Goal: Communication & Community: Answer question/provide support

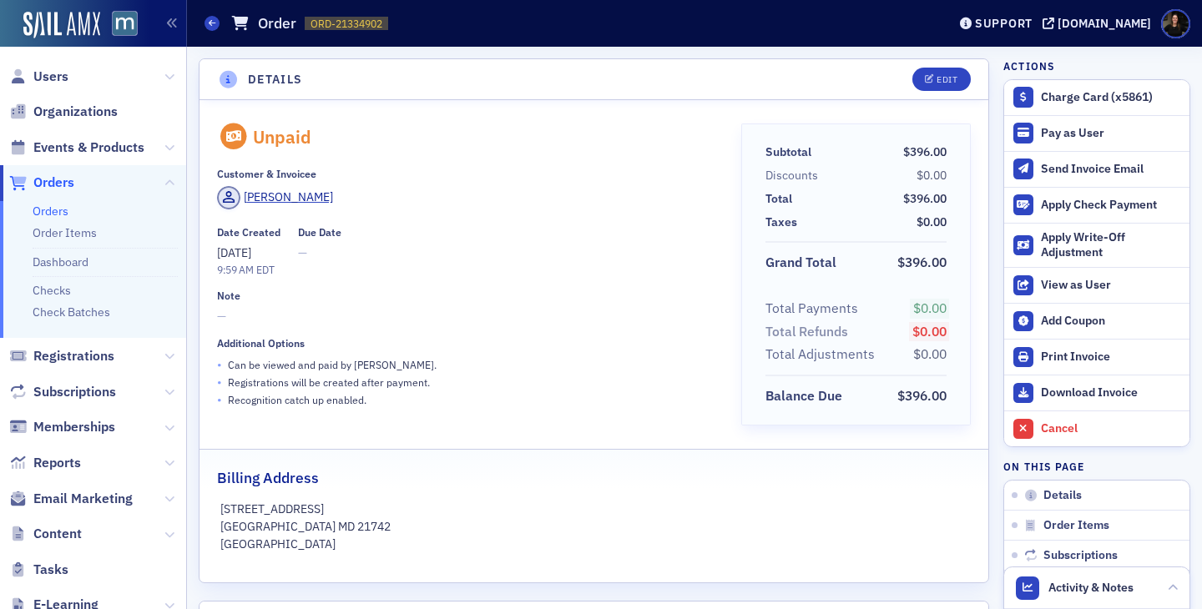
scroll to position [1424, 0]
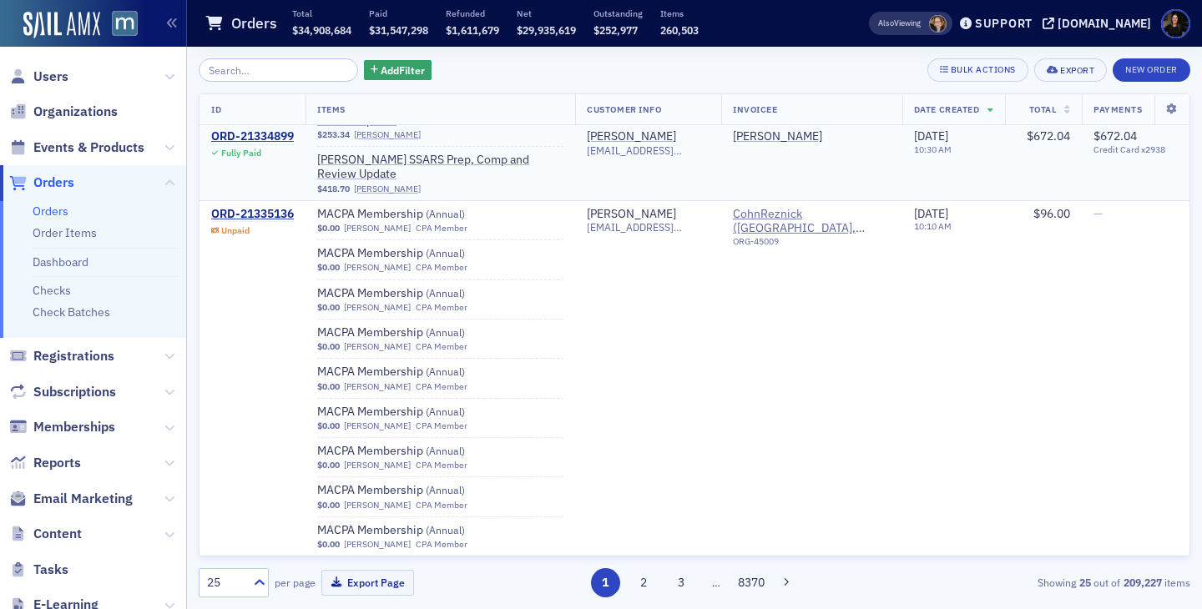
scroll to position [11, 0]
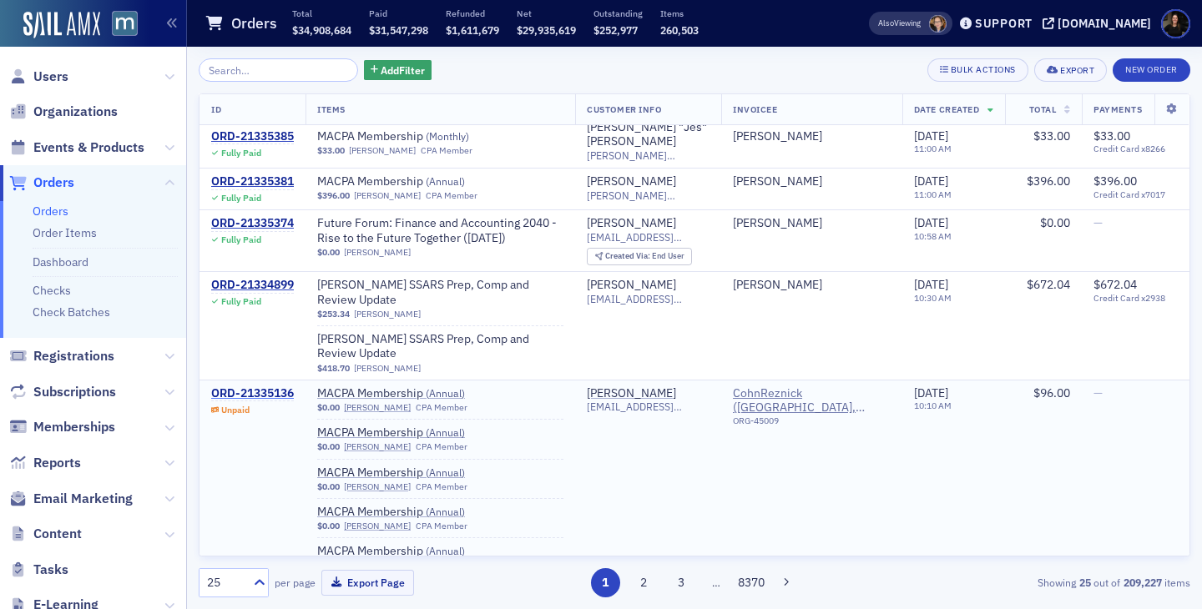
click at [273, 386] on div "ORD-21335136" at bounding box center [252, 393] width 83 height 15
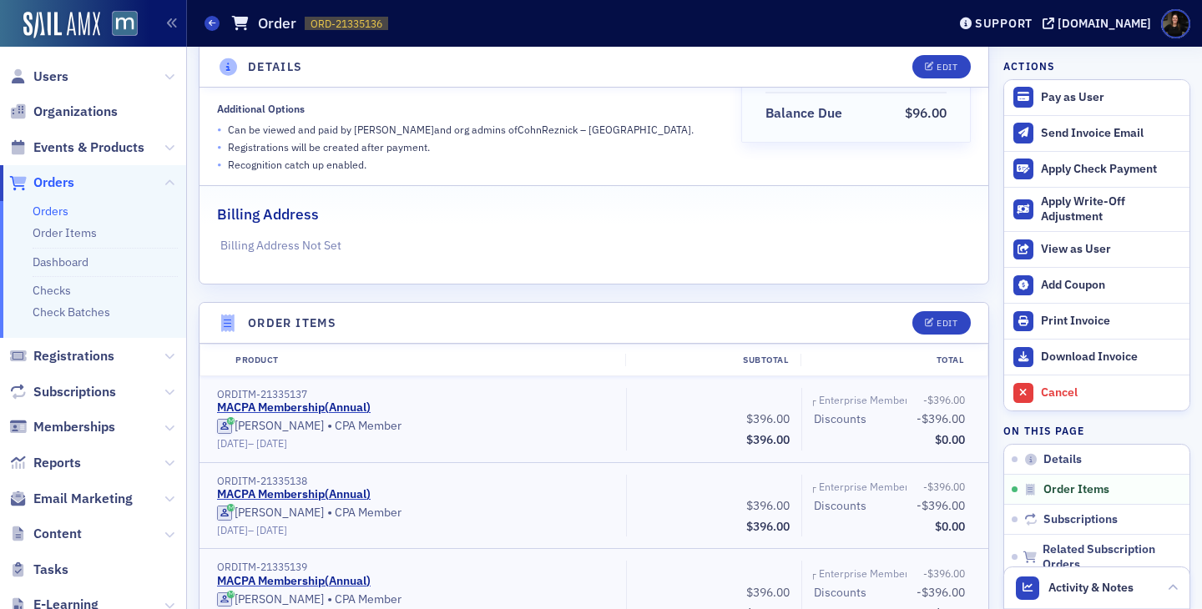
scroll to position [734, 0]
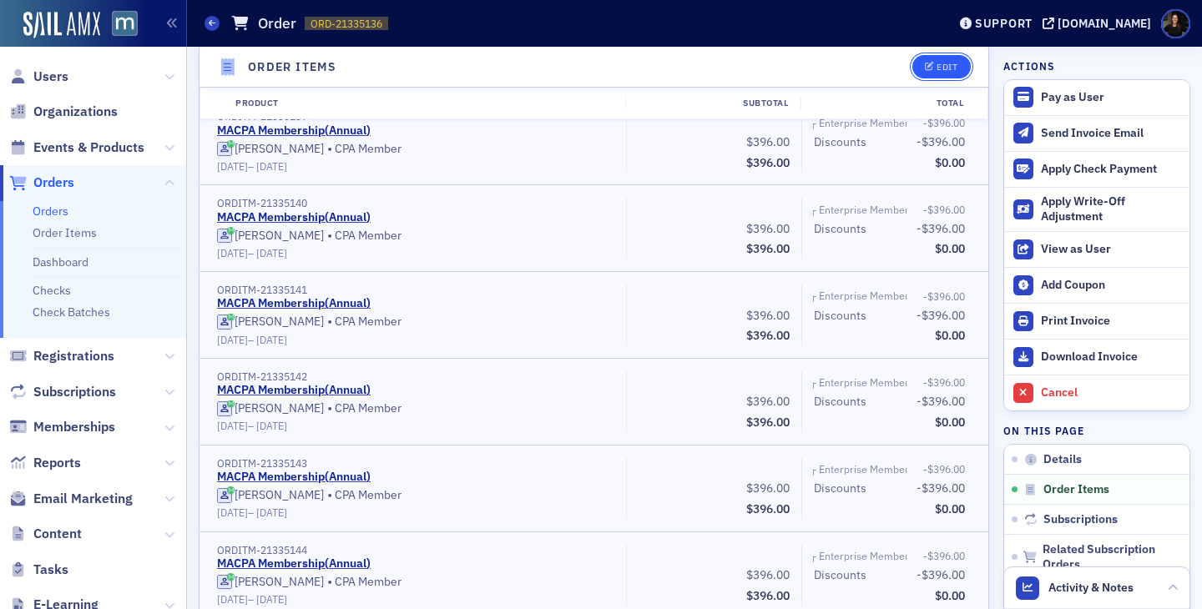
click at [950, 68] on div "Edit" at bounding box center [947, 67] width 21 height 9
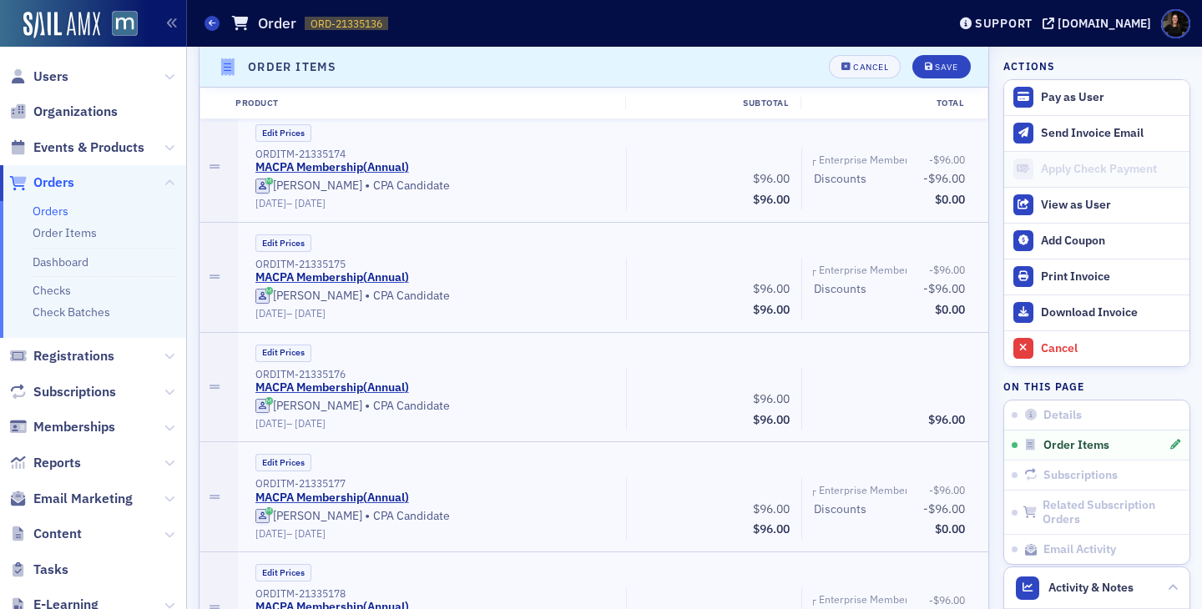
scroll to position [4654, 0]
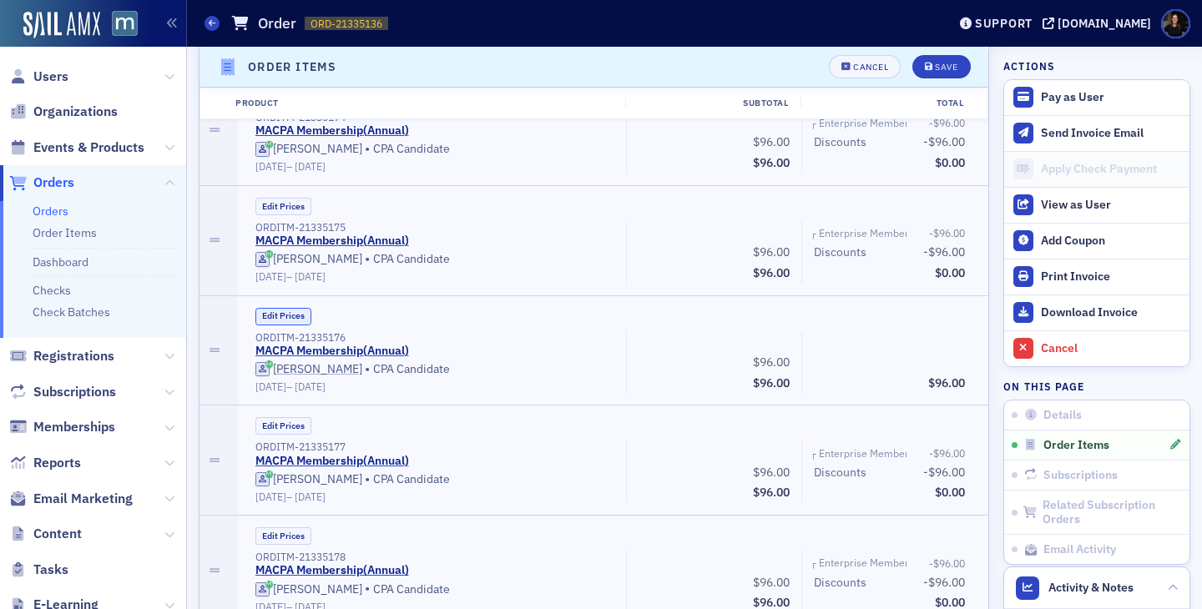
click at [280, 317] on button "Edit Prices" at bounding box center [283, 317] width 56 height 18
drag, startPoint x: 754, startPoint y: 358, endPoint x: 844, endPoint y: 357, distance: 90.1
click at [843, 357] on div "ORDITM-21335176 MACPA Membership ( Annual ) (Custom Price) Joan Odogwu • CPA Ca…" at bounding box center [610, 362] width 733 height 63
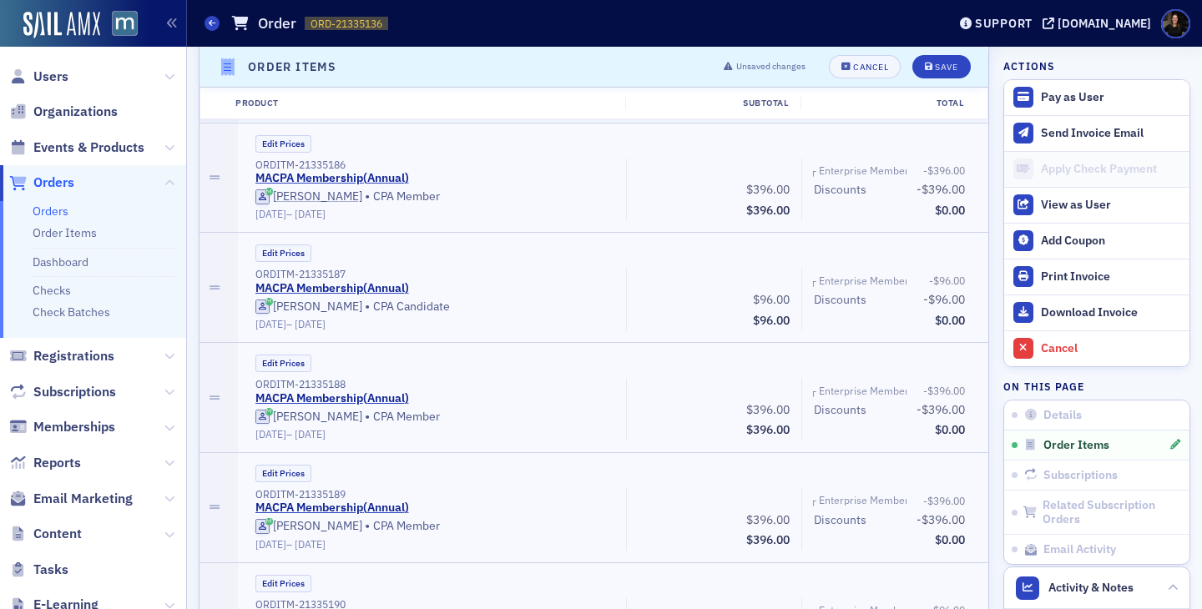
scroll to position [5952, 0]
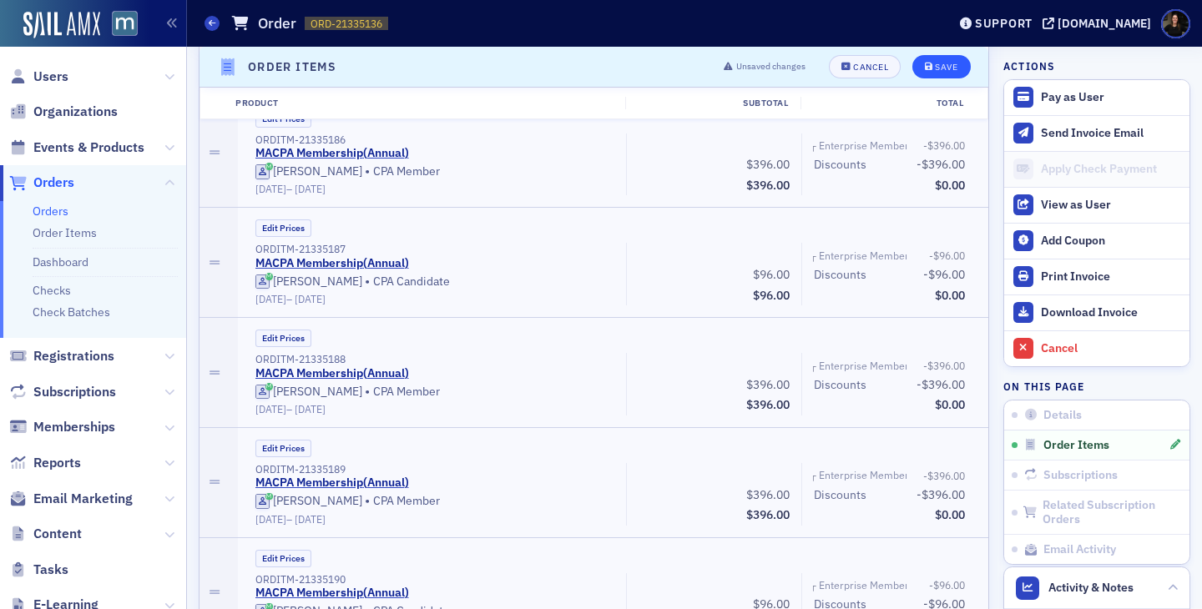
type input "0.00"
click at [949, 71] on div "Save" at bounding box center [946, 67] width 23 height 9
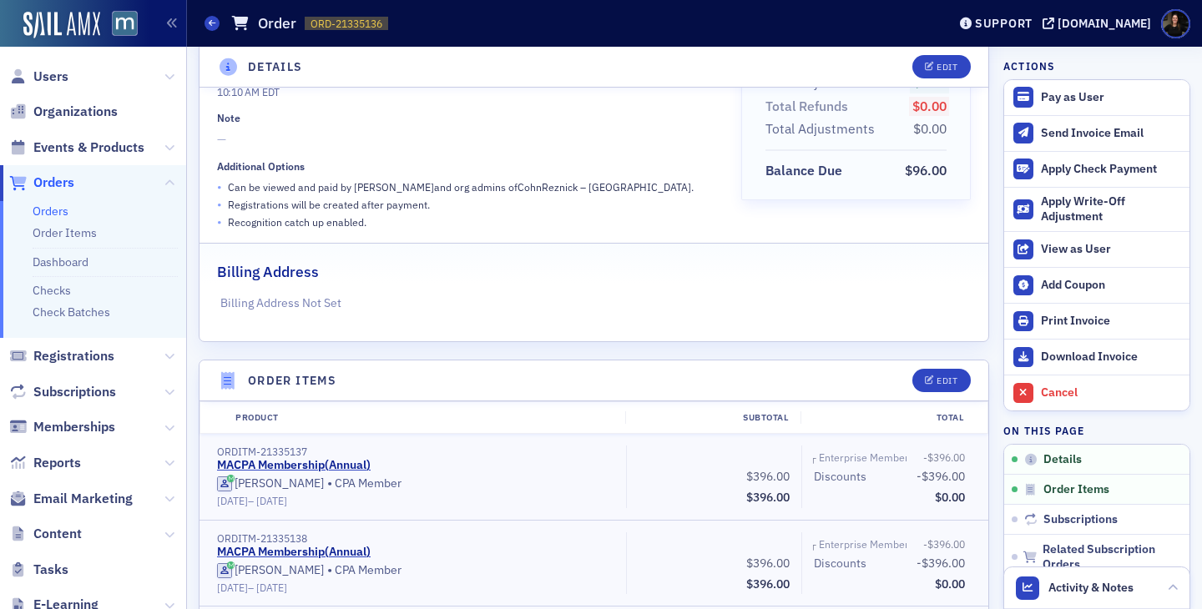
scroll to position [250, 0]
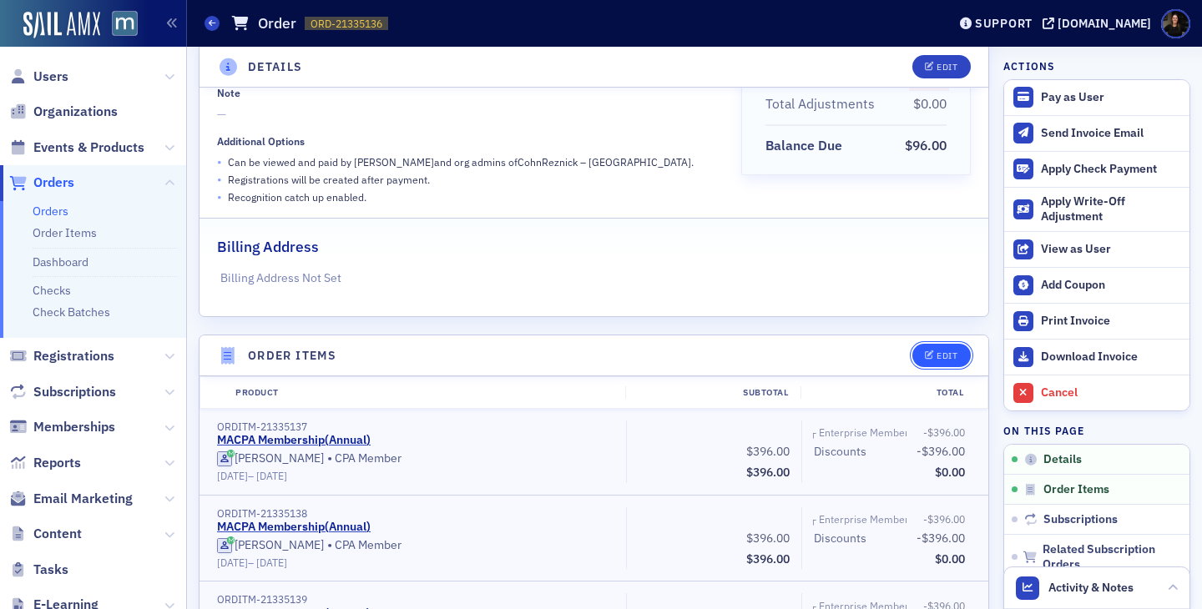
click at [937, 359] on div "Edit" at bounding box center [947, 355] width 21 height 9
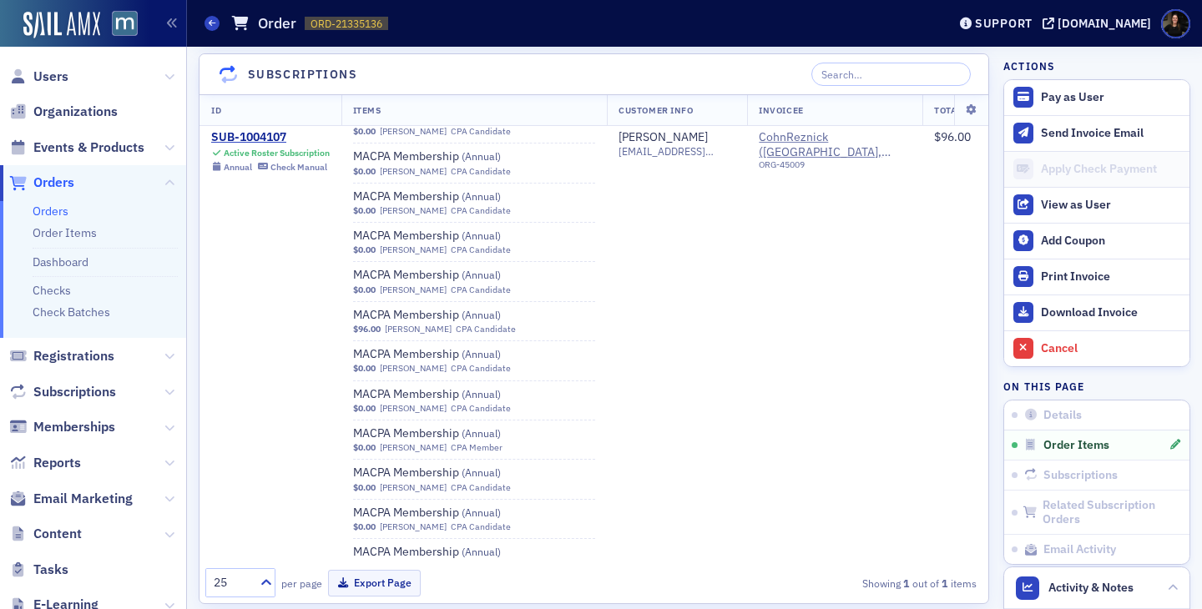
scroll to position [4695, 0]
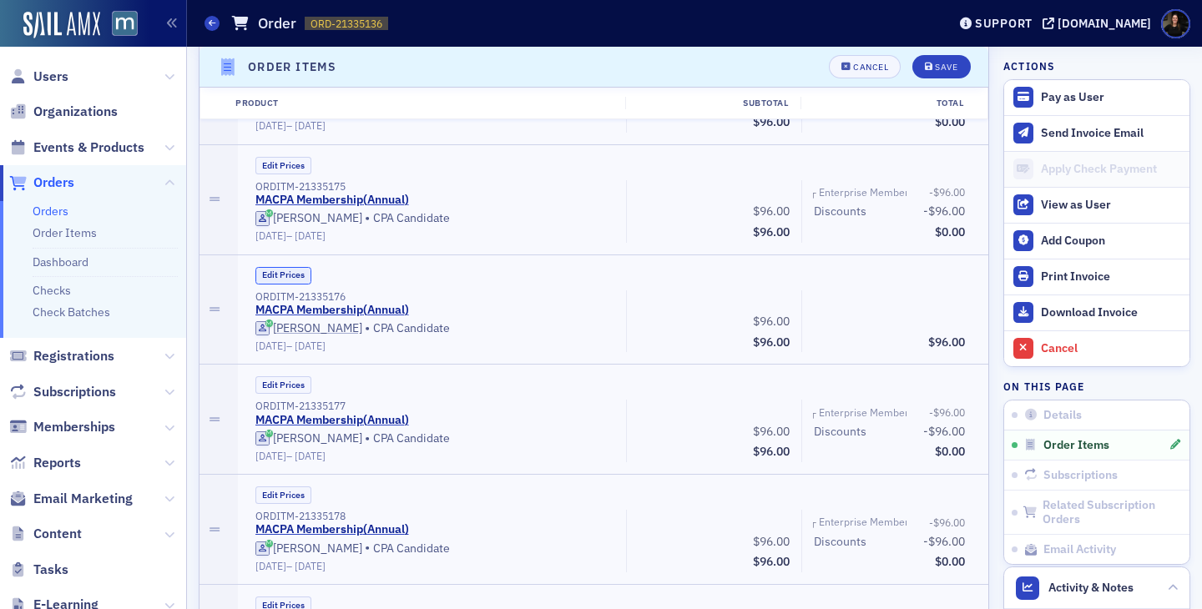
click at [272, 270] on button "Edit Prices" at bounding box center [283, 276] width 56 height 18
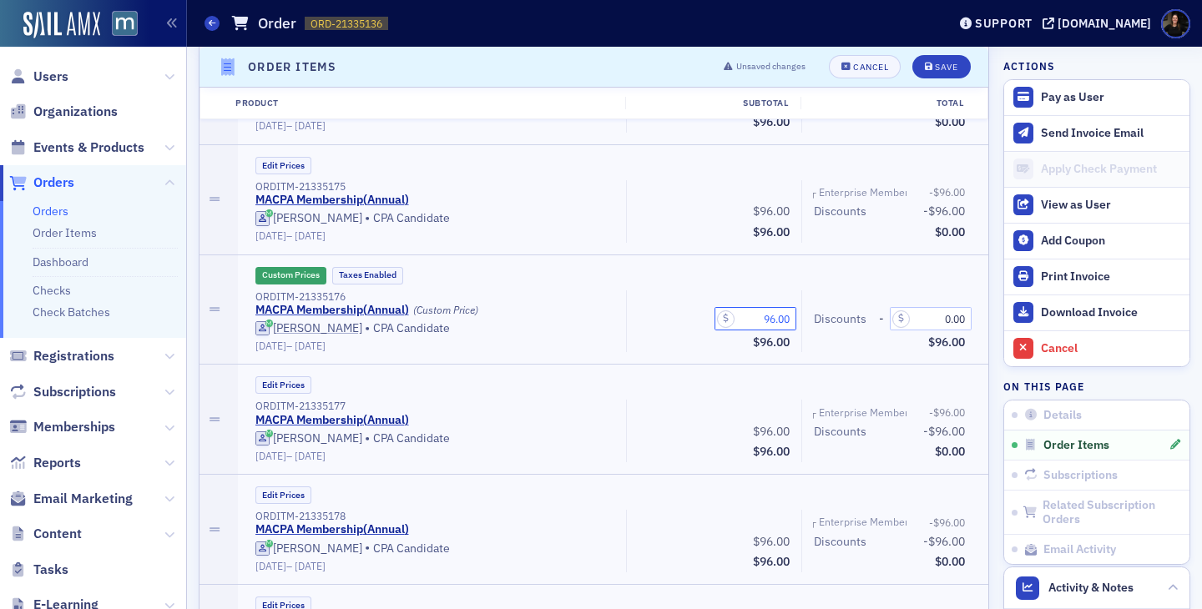
drag, startPoint x: 754, startPoint y: 326, endPoint x: 797, endPoint y: 330, distance: 43.5
click at [797, 330] on div "96.00 Subtotal $96.00" at bounding box center [713, 321] width 175 height 63
click at [778, 319] on input "96.00" at bounding box center [755, 318] width 82 height 23
type input "0.00"
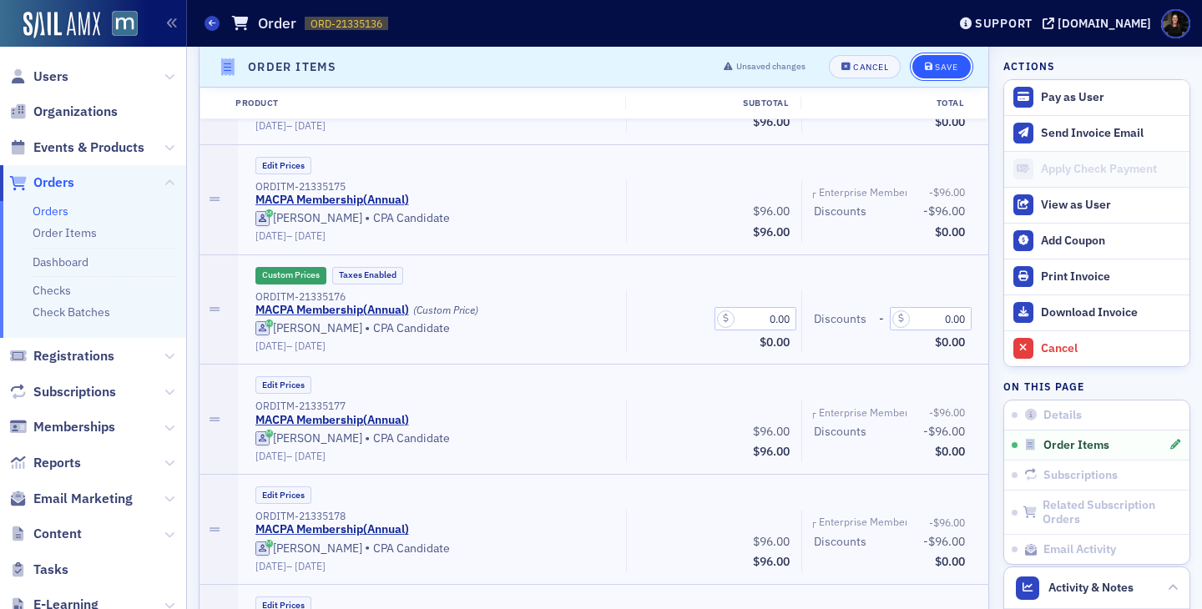
click at [921, 68] on button "Save" at bounding box center [941, 66] width 58 height 23
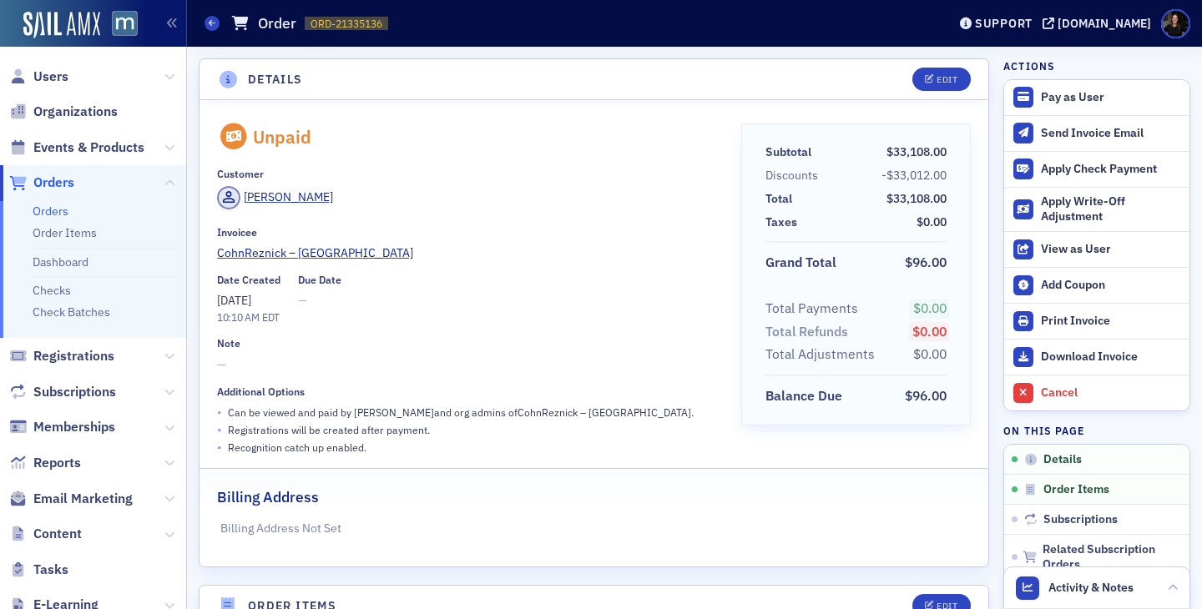
scroll to position [0, 0]
click at [1053, 396] on div "Cancel" at bounding box center [1111, 393] width 140 height 15
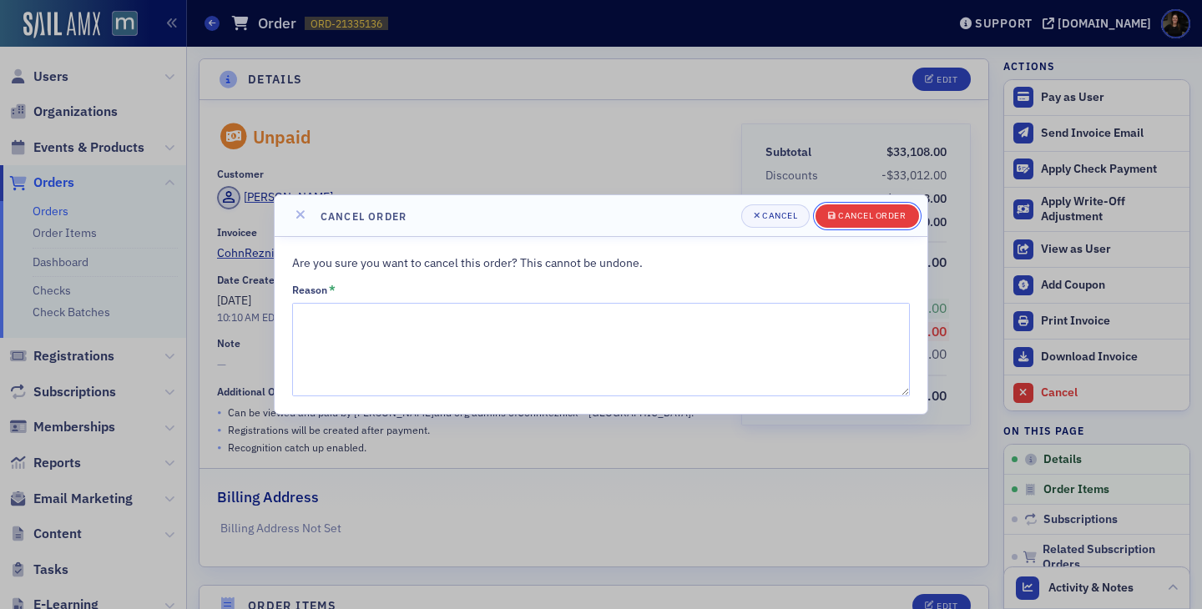
click at [856, 220] on div "Cancel order" at bounding box center [872, 215] width 68 height 9
type textarea "Error"
click at [850, 217] on div "Cancel order" at bounding box center [872, 215] width 68 height 9
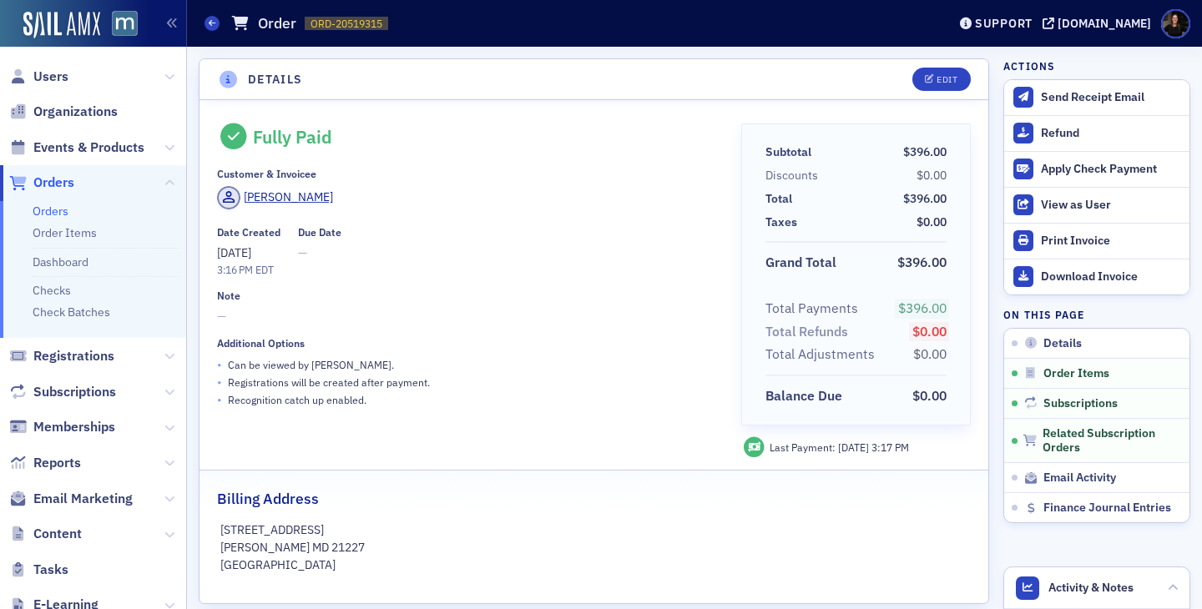
scroll to position [923, 0]
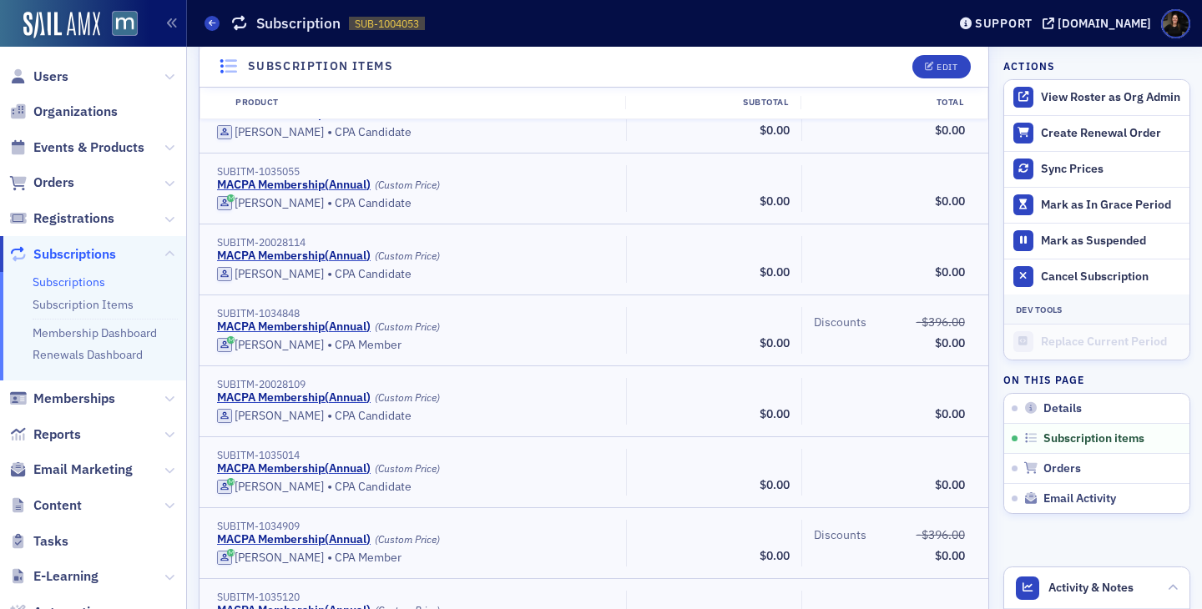
scroll to position [15765, 0]
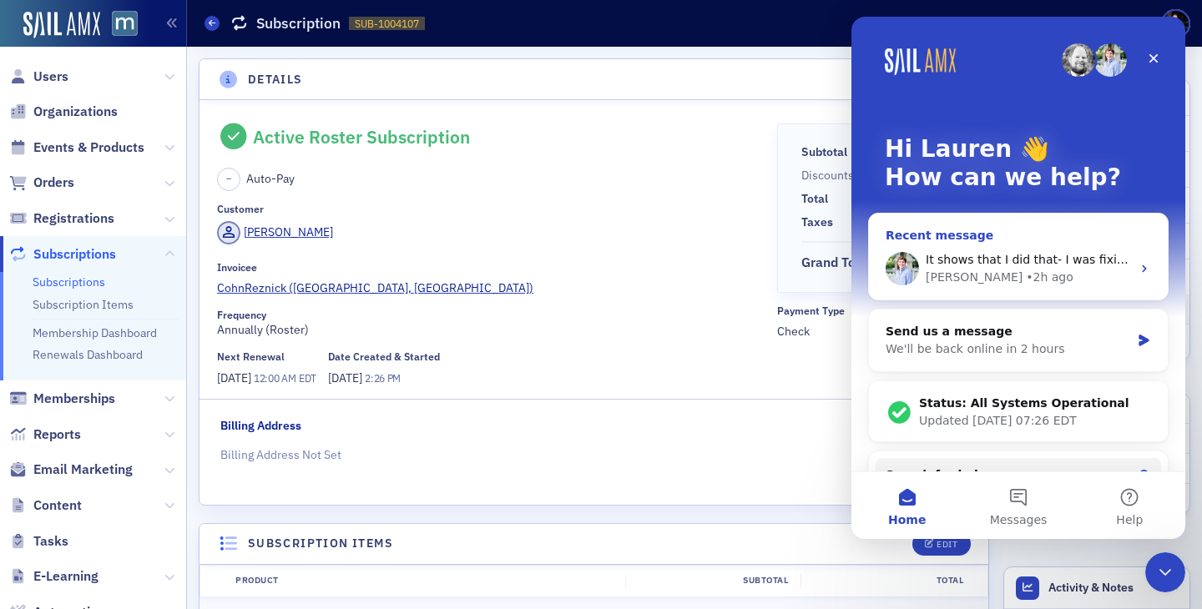
click at [944, 279] on div "[PERSON_NAME]" at bounding box center [974, 278] width 97 height 18
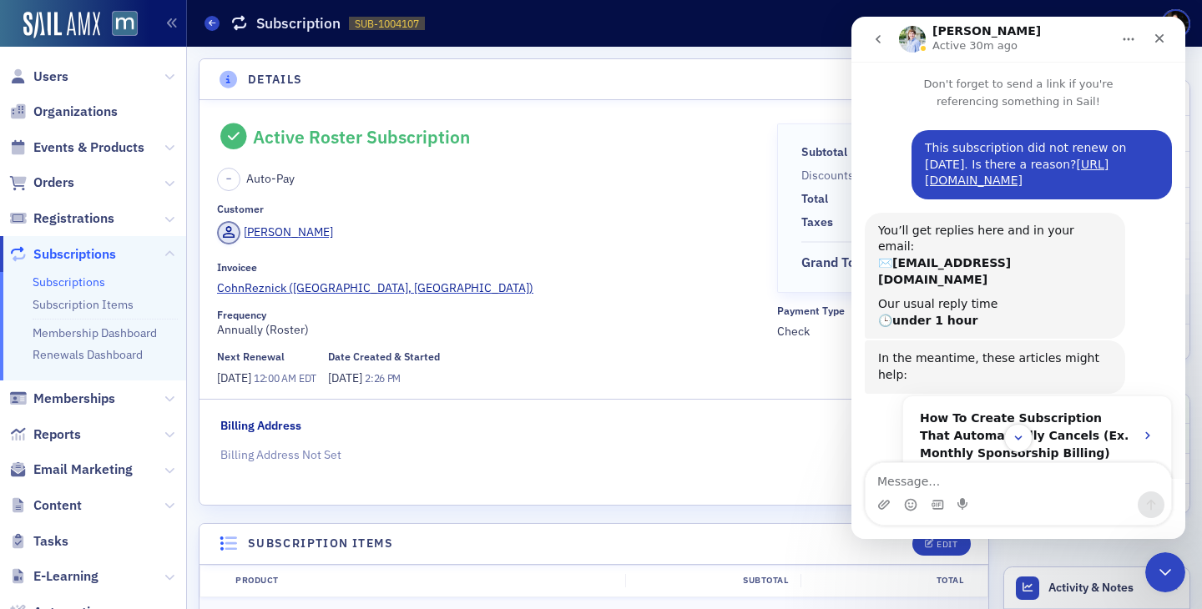
scroll to position [623, 0]
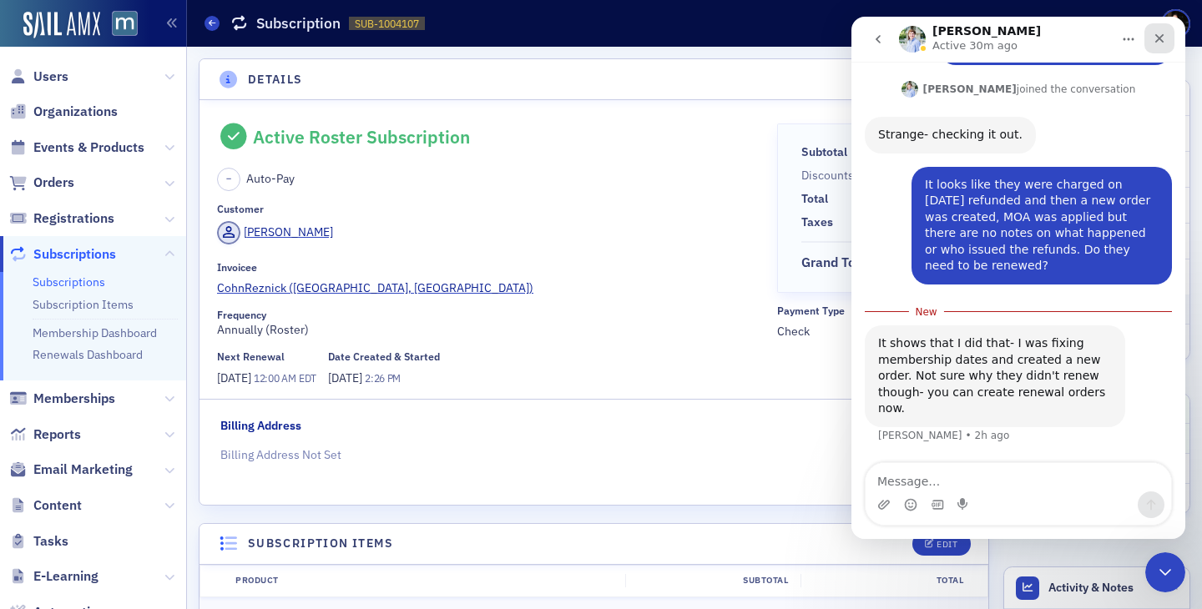
click at [1158, 33] on icon "Close" at bounding box center [1159, 38] width 13 height 13
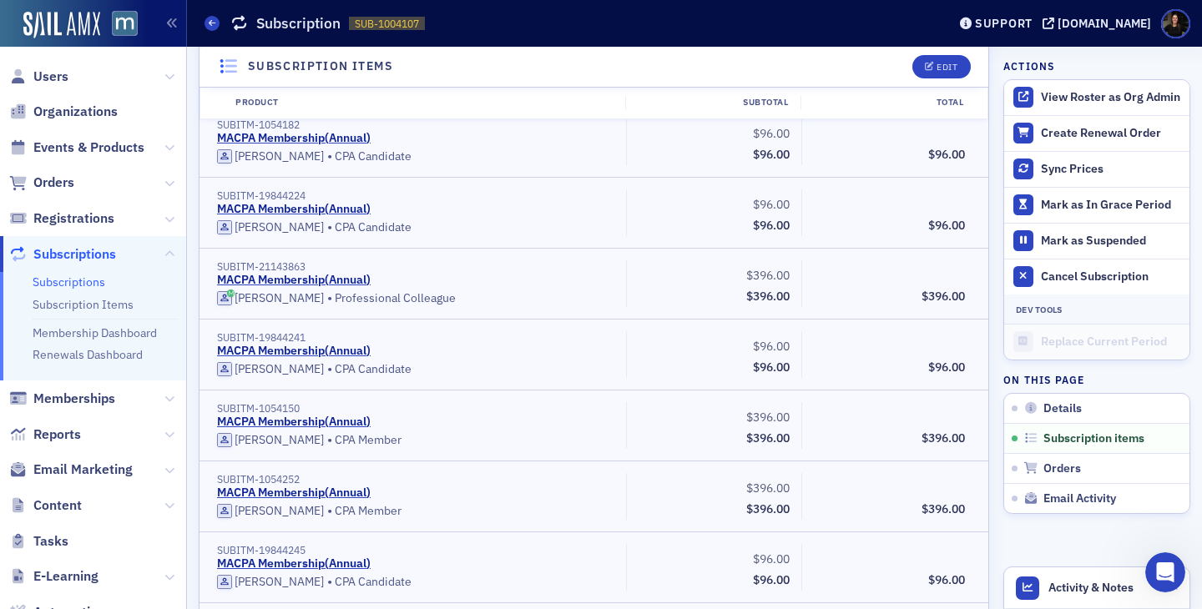
scroll to position [4463, 0]
click at [1016, 9] on div "Support macpa.org" at bounding box center [1076, 23] width 251 height 29
click at [1016, 29] on div "Support" at bounding box center [1004, 23] width 58 height 15
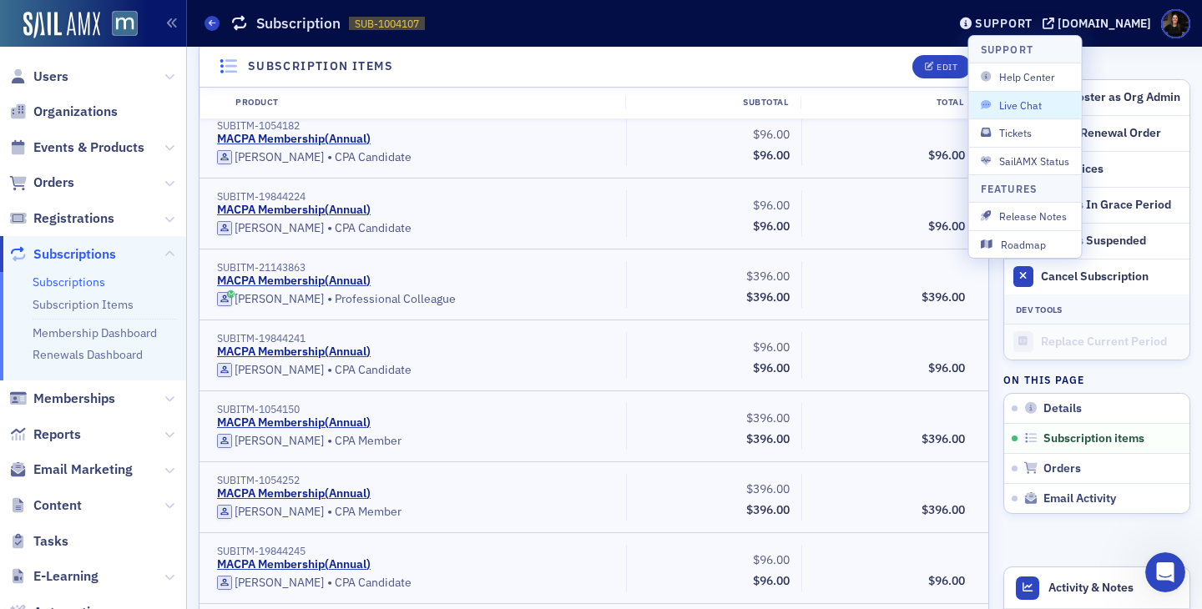
click at [1023, 114] on button "Live Chat" at bounding box center [1025, 105] width 113 height 28
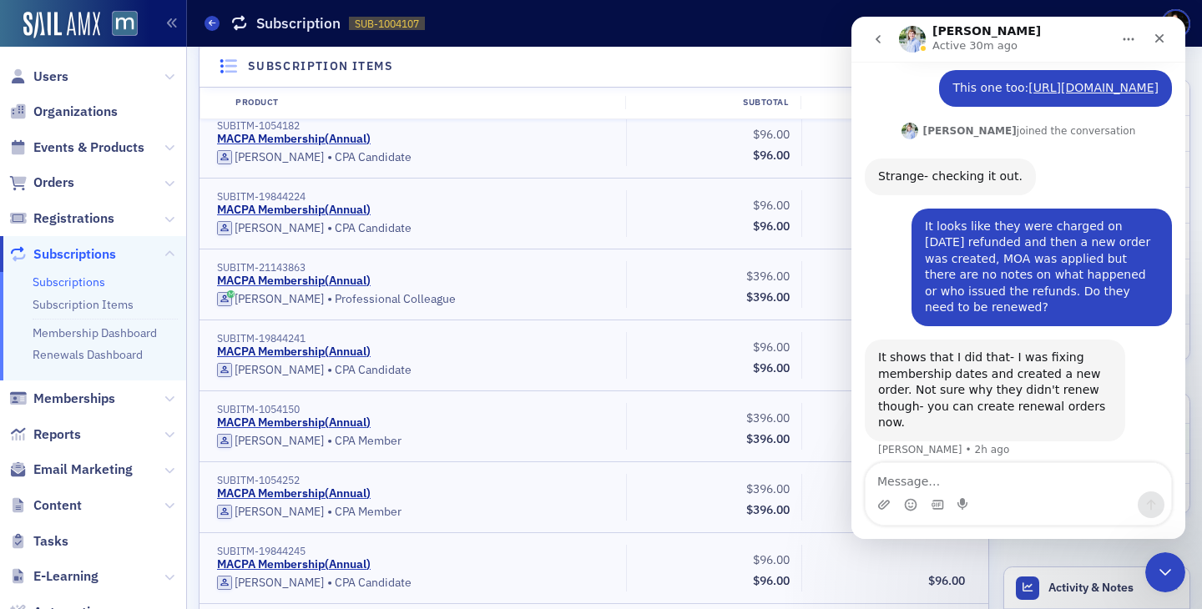
scroll to position [595, 0]
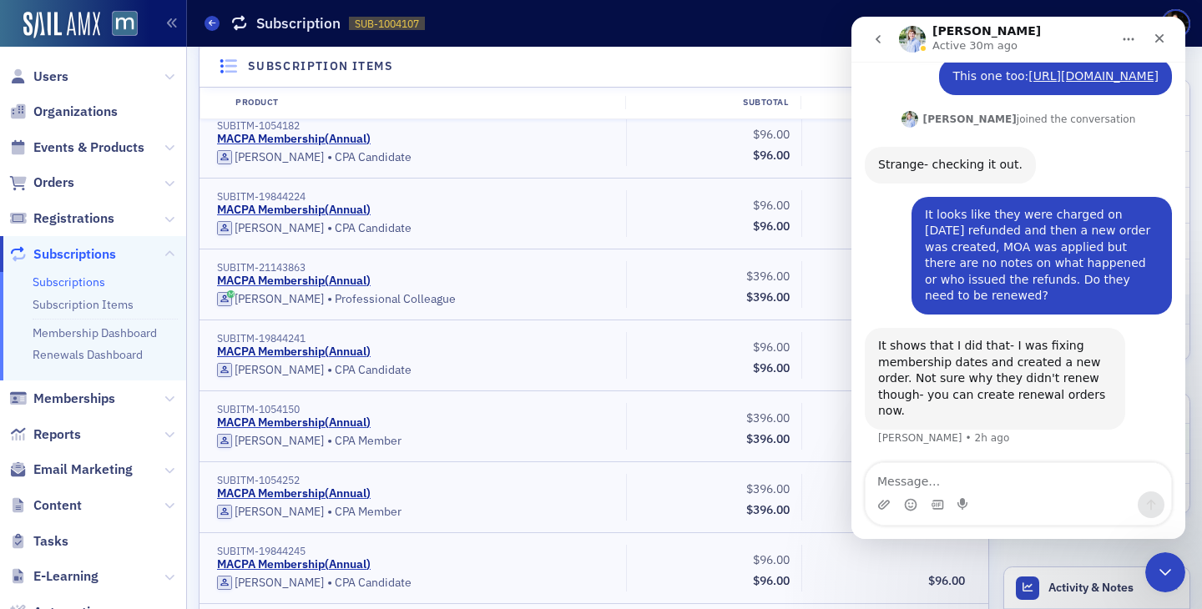
click at [869, 34] on button "go back" at bounding box center [878, 39] width 32 height 32
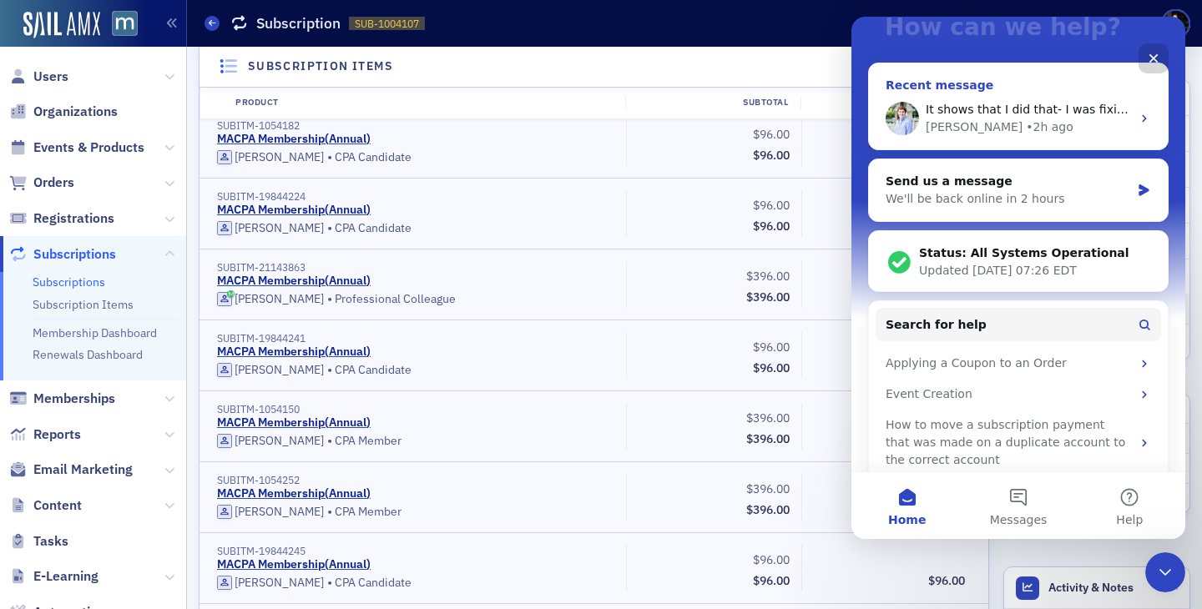
scroll to position [170, 0]
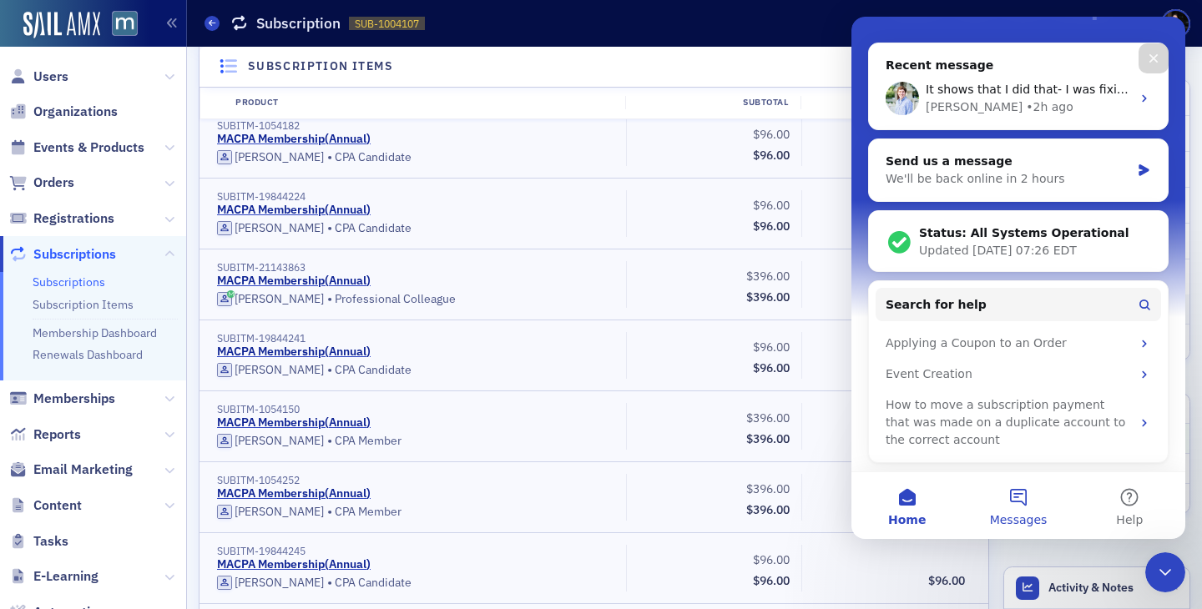
click at [1004, 489] on button "Messages" at bounding box center [1017, 505] width 111 height 67
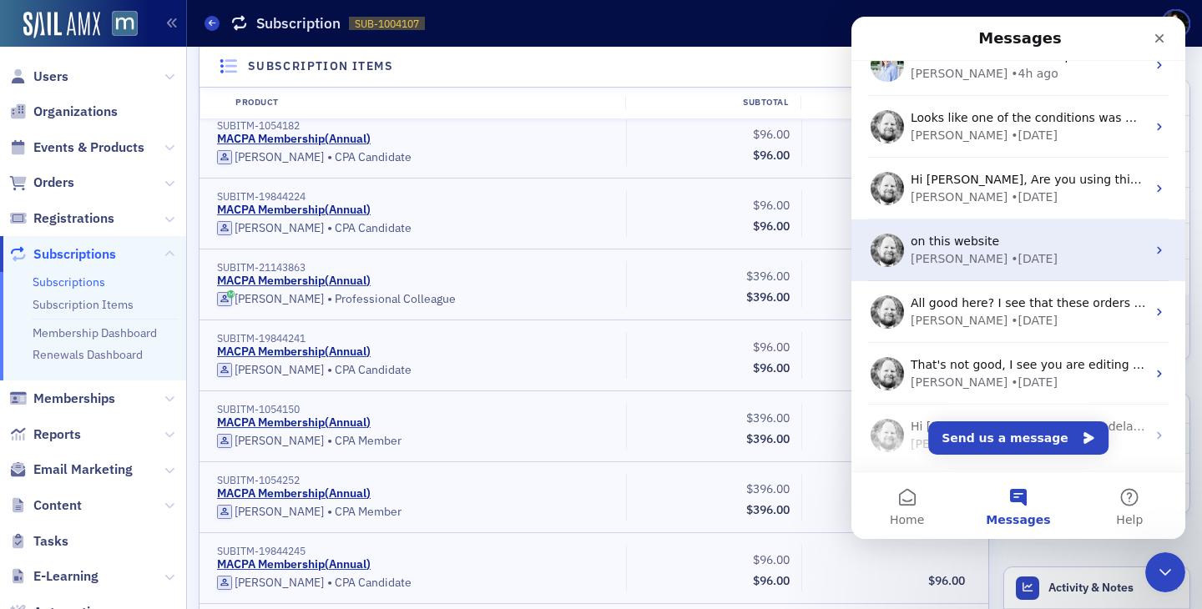
scroll to position [98, 0]
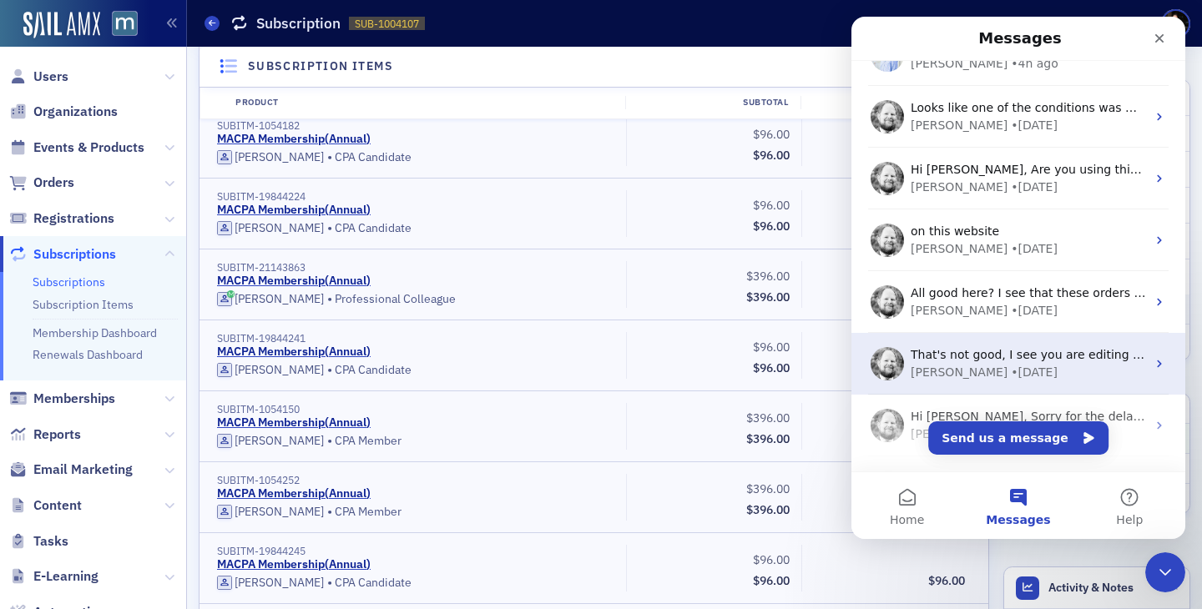
click at [1008, 365] on div "Aidan • 7w ago" at bounding box center [1028, 373] width 235 height 18
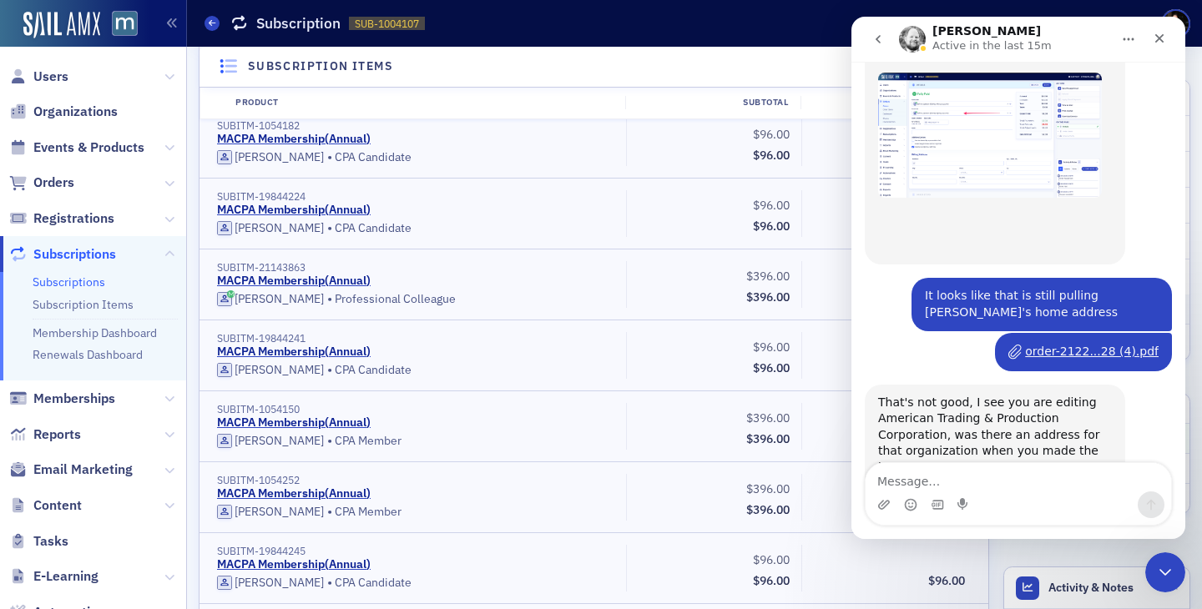
scroll to position [667, 0]
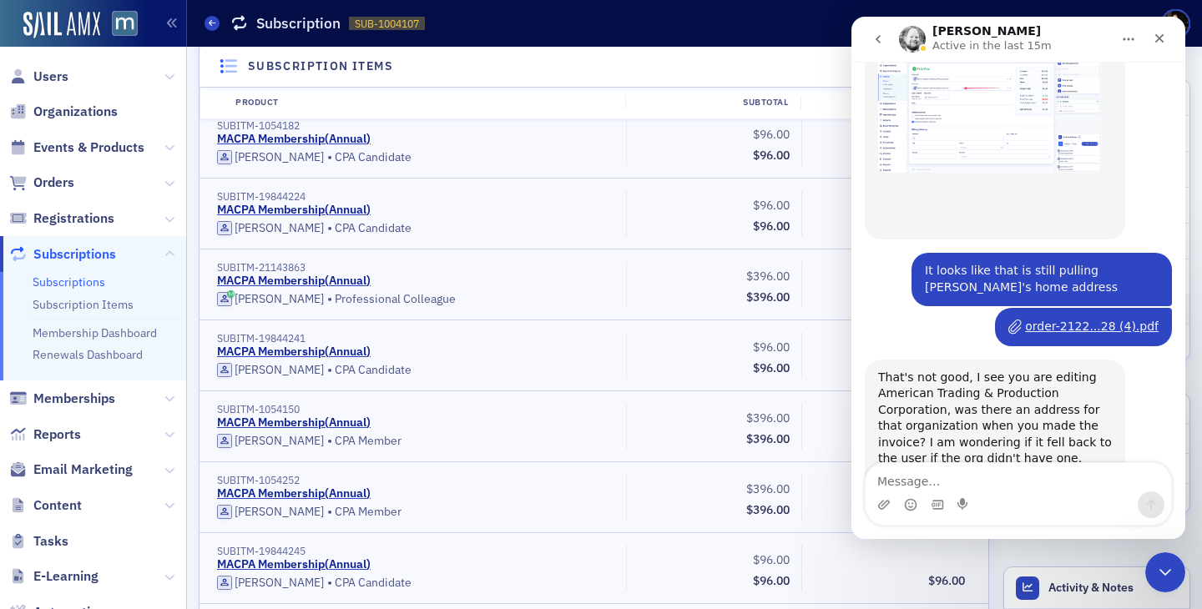
click at [875, 38] on icon "go back" at bounding box center [877, 39] width 13 height 13
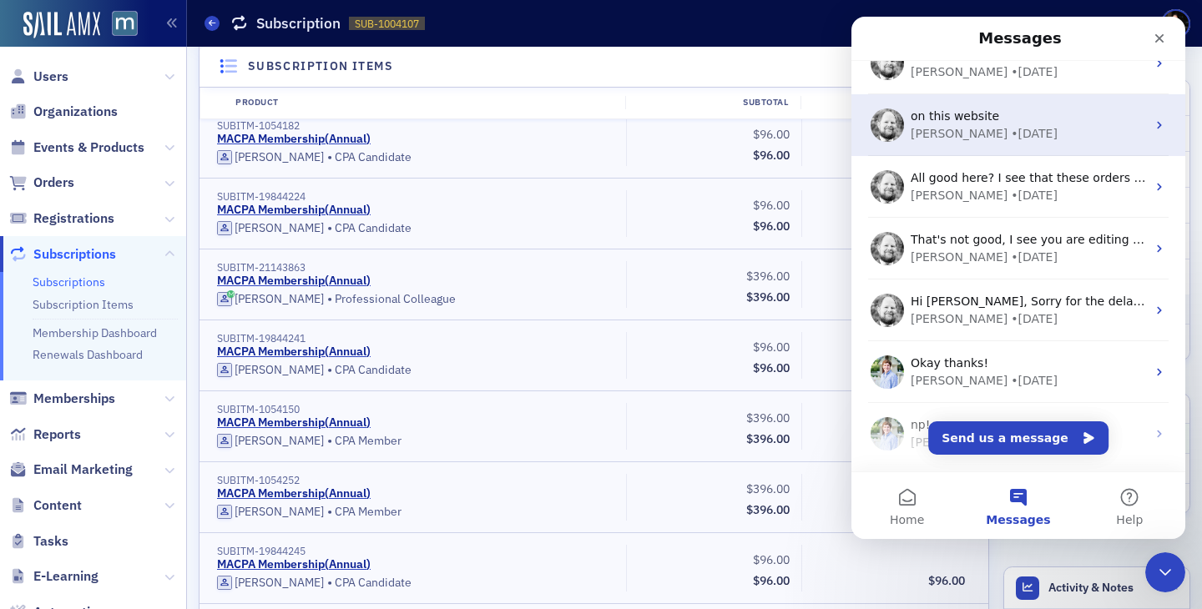
scroll to position [215, 0]
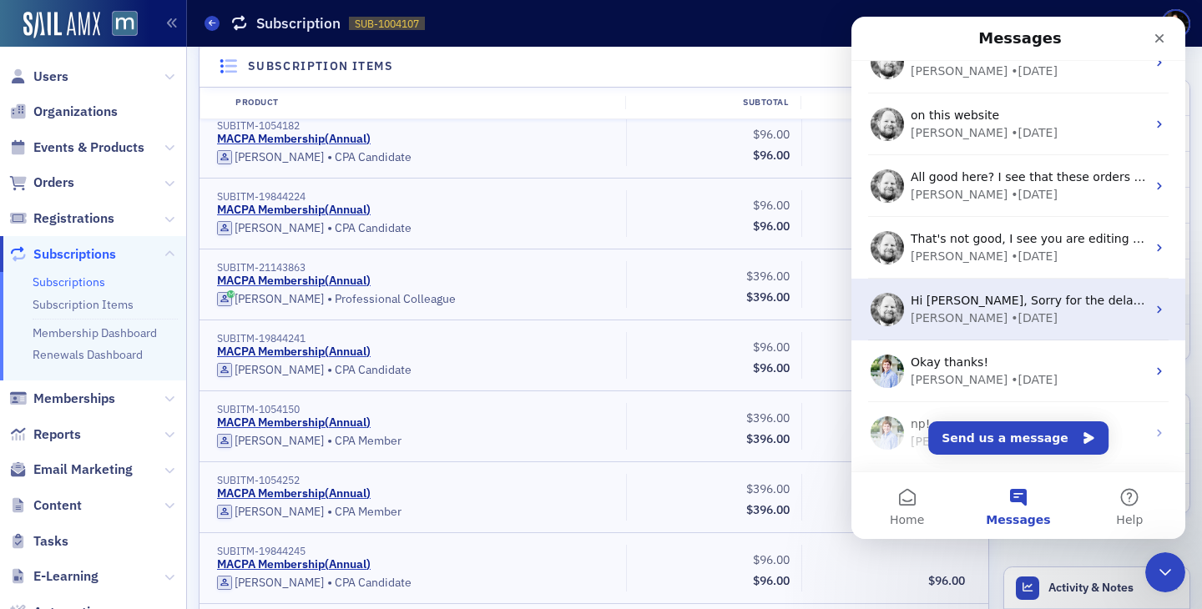
click at [922, 316] on div "Aidan" at bounding box center [959, 319] width 97 height 18
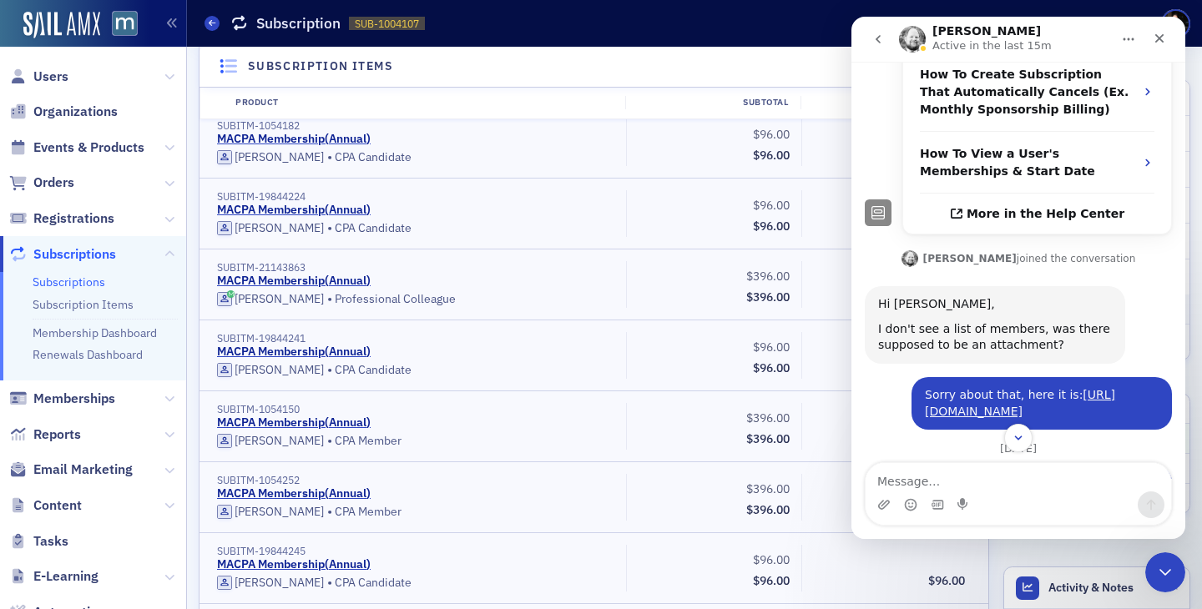
scroll to position [0, 0]
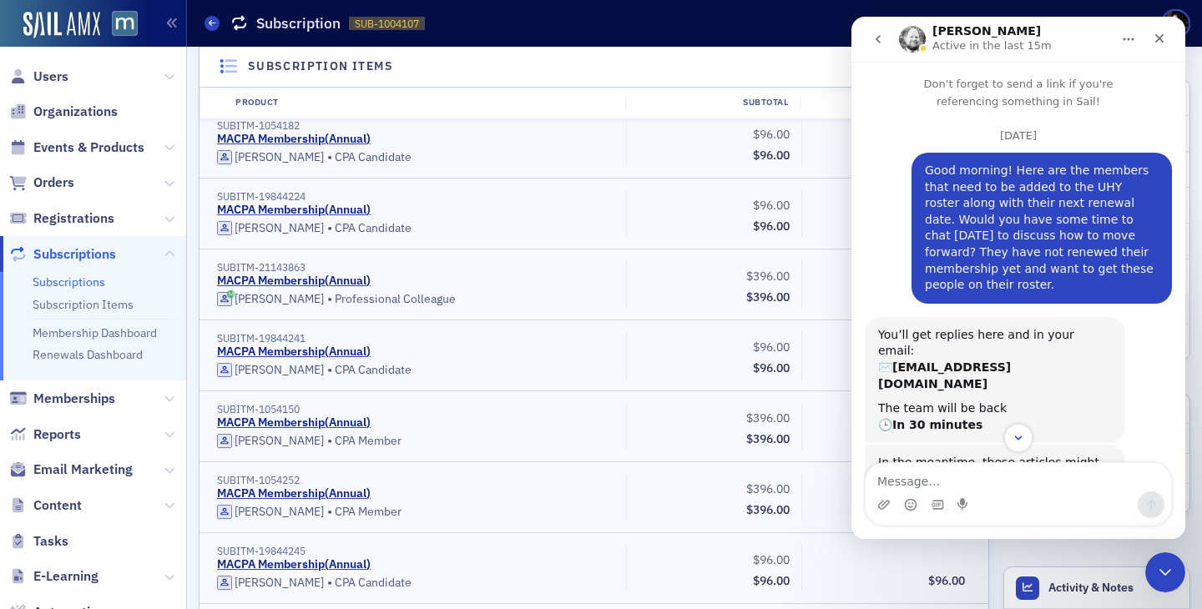
click at [876, 38] on icon "go back" at bounding box center [877, 39] width 13 height 13
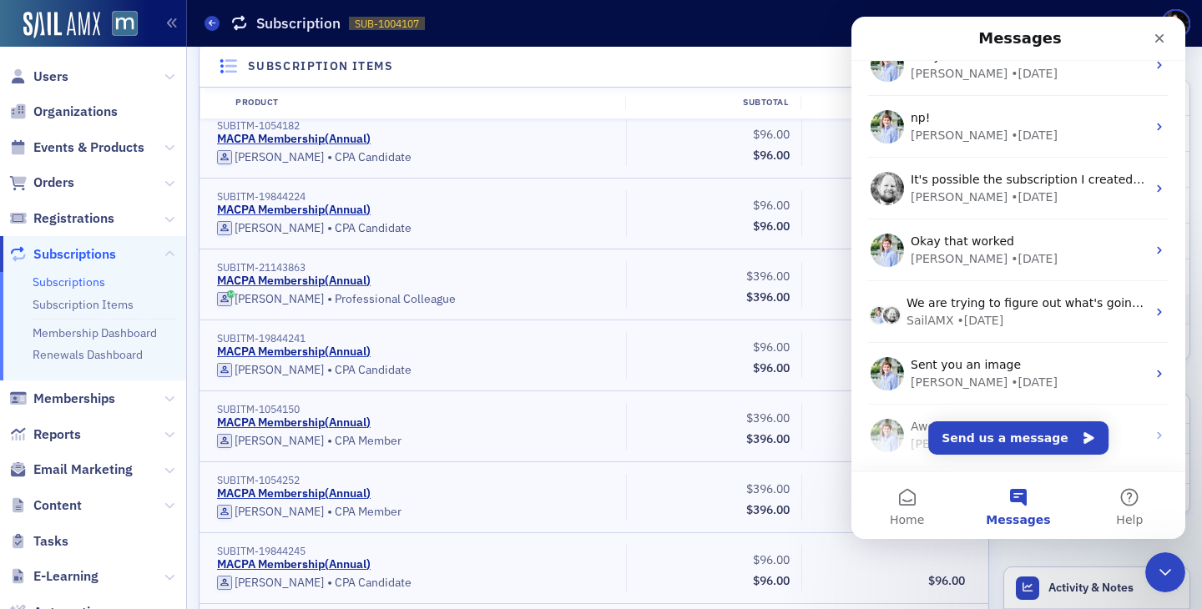
scroll to position [525, 0]
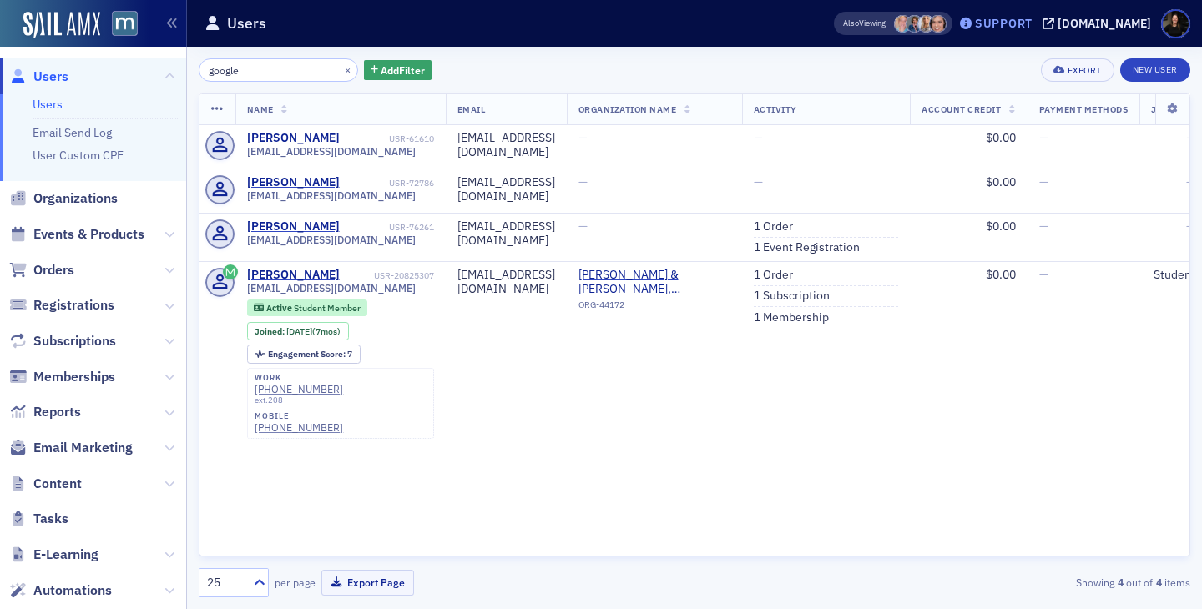
click at [1032, 24] on div "Support" at bounding box center [1004, 23] width 58 height 15
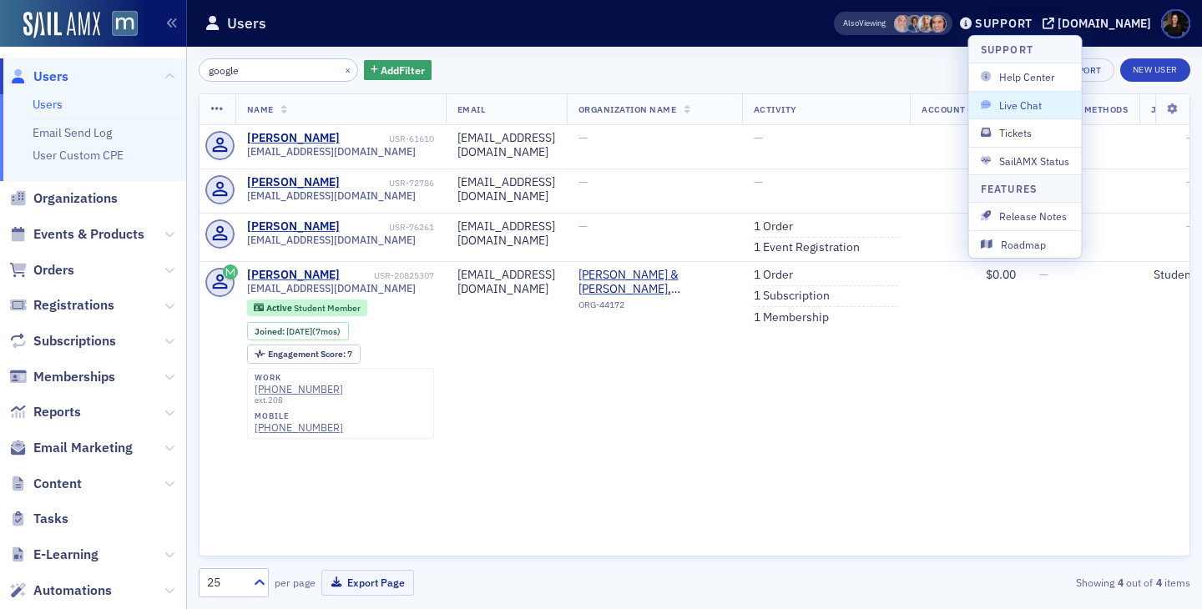
click at [1030, 102] on span "Live Chat" at bounding box center [1025, 105] width 89 height 15
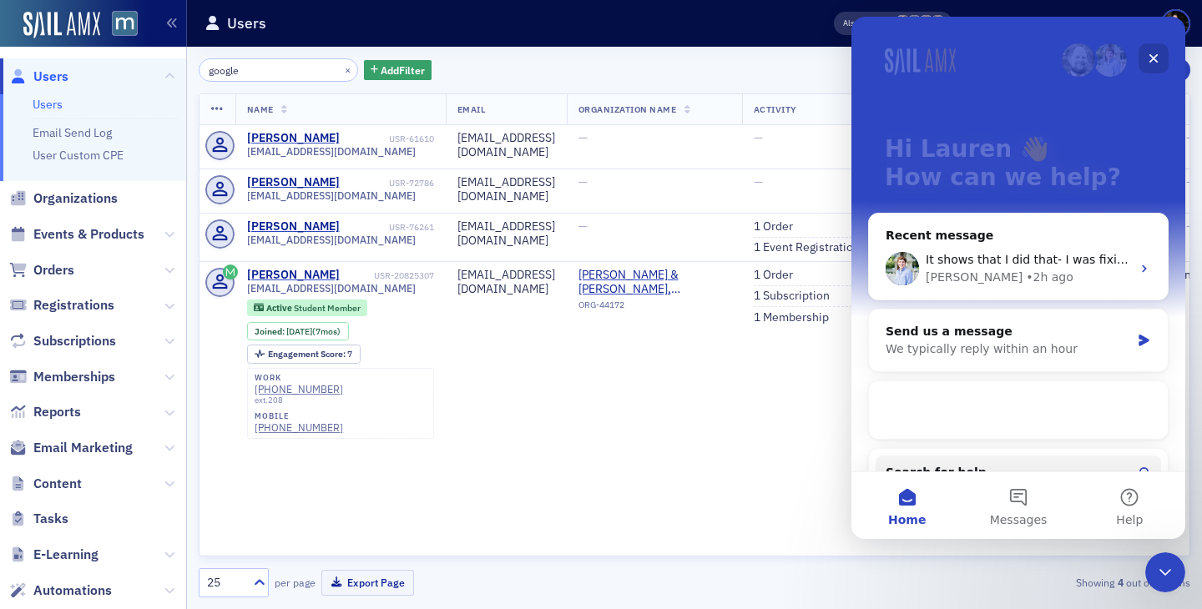
scroll to position [168, 0]
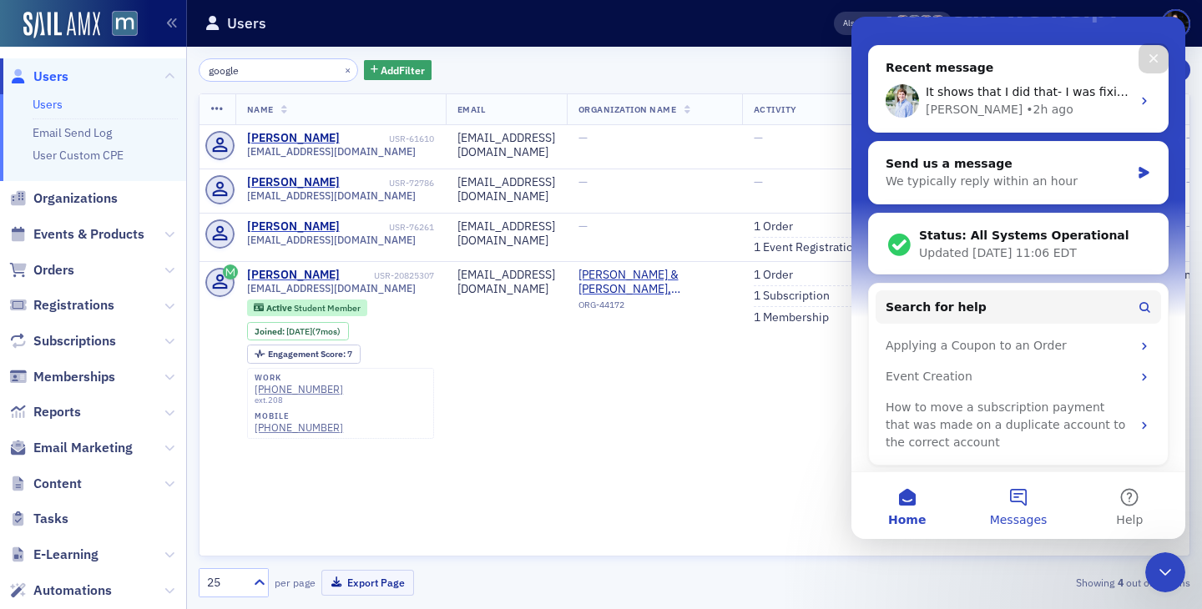
click at [1036, 499] on button "Messages" at bounding box center [1017, 505] width 111 height 67
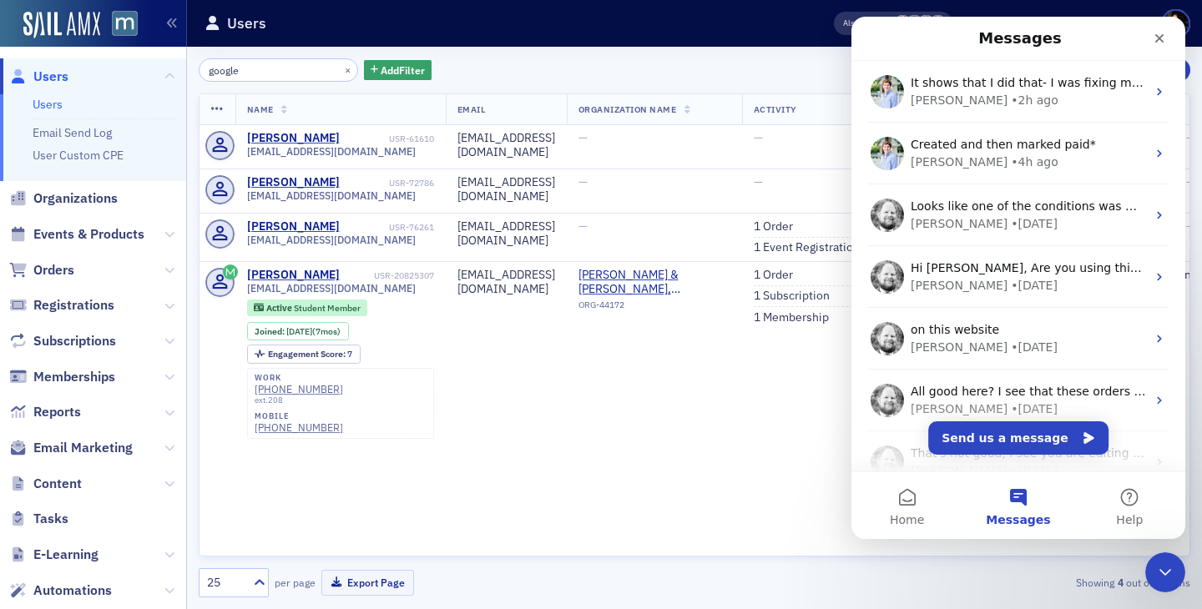
click at [979, 447] on button "Send us a message" at bounding box center [1018, 438] width 180 height 33
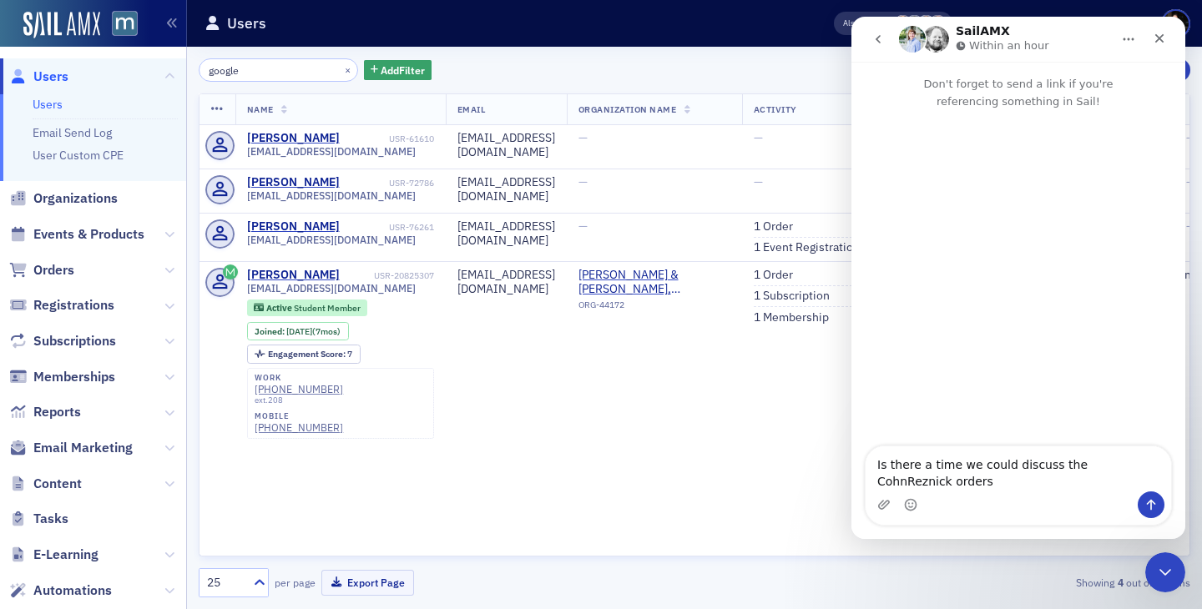
type textarea "Is there a time we could discuss the CohnReznick orders?"
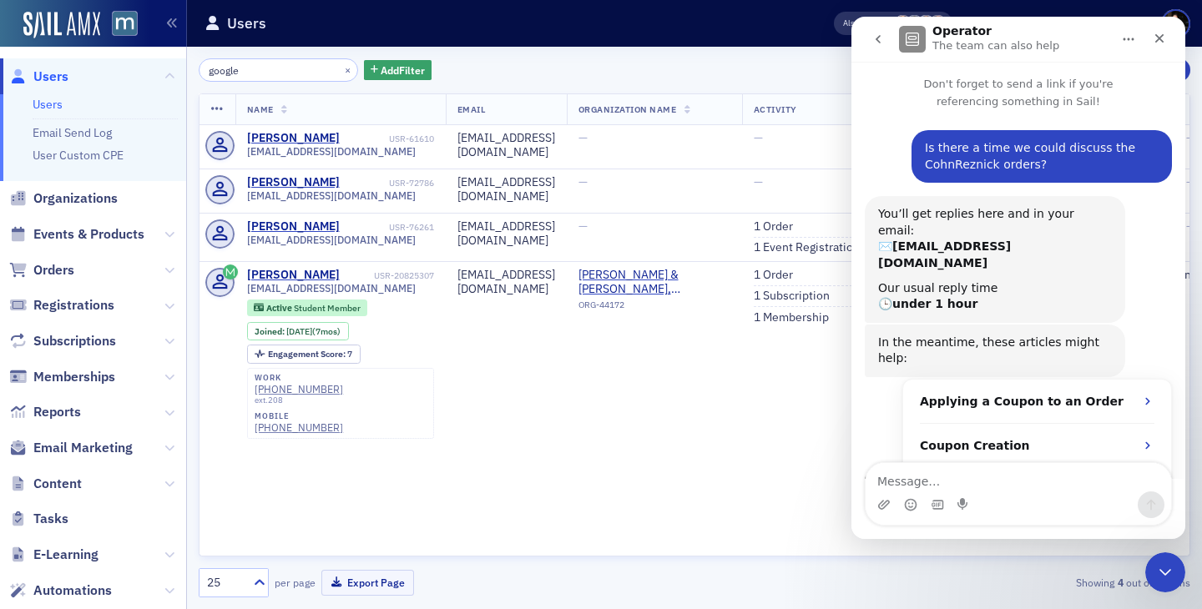
scroll to position [16, 0]
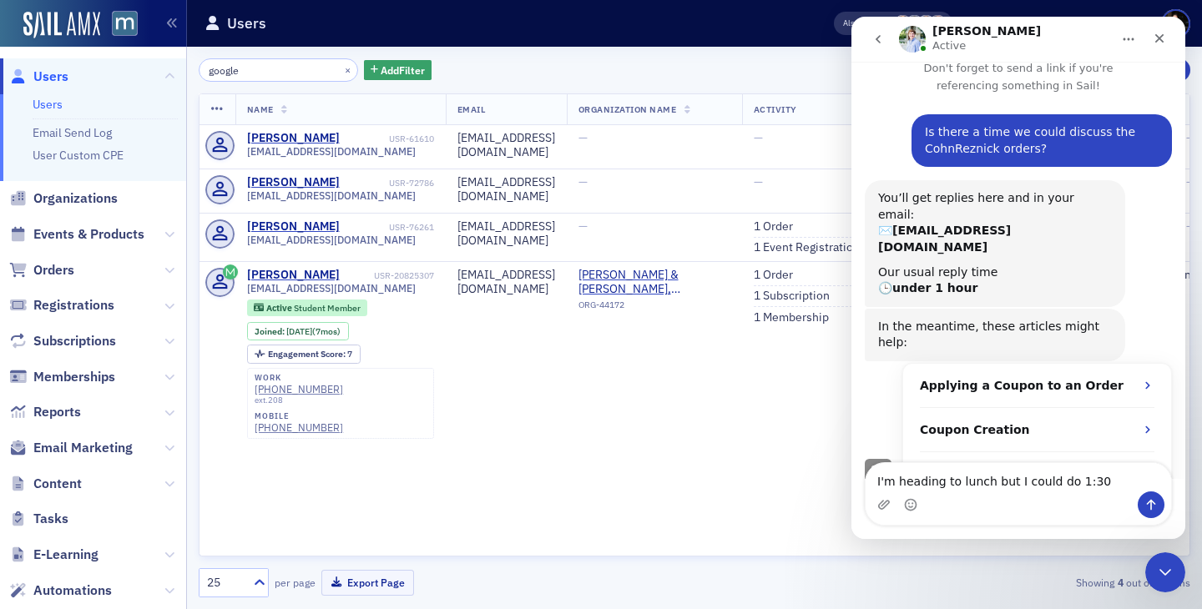
type textarea "I'm heading to lunch but I could do 1:30"
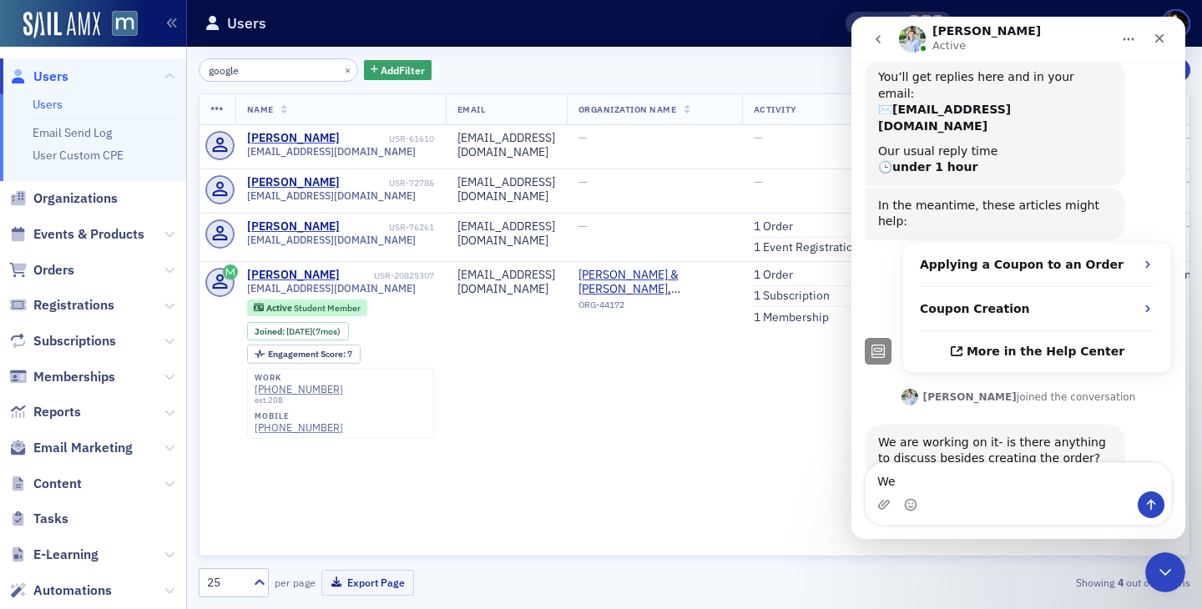
type textarea "W"
type textarea "I"
click at [71, 230] on span "Events & Products" at bounding box center [88, 234] width 111 height 18
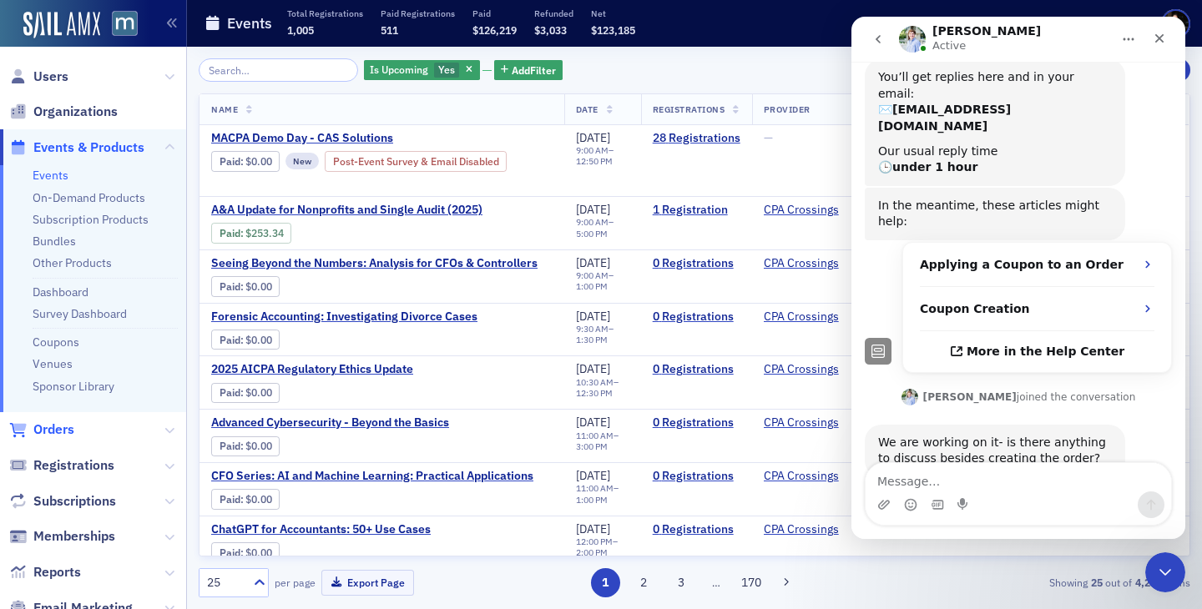
click at [73, 428] on span "Orders" at bounding box center [53, 430] width 41 height 18
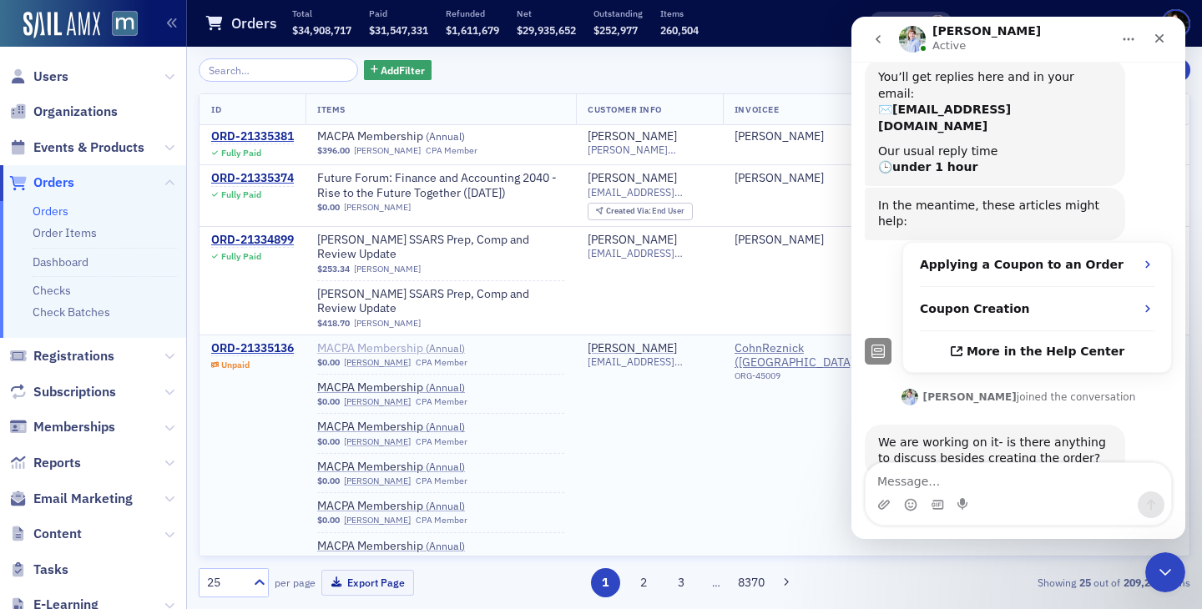
scroll to position [129, 0]
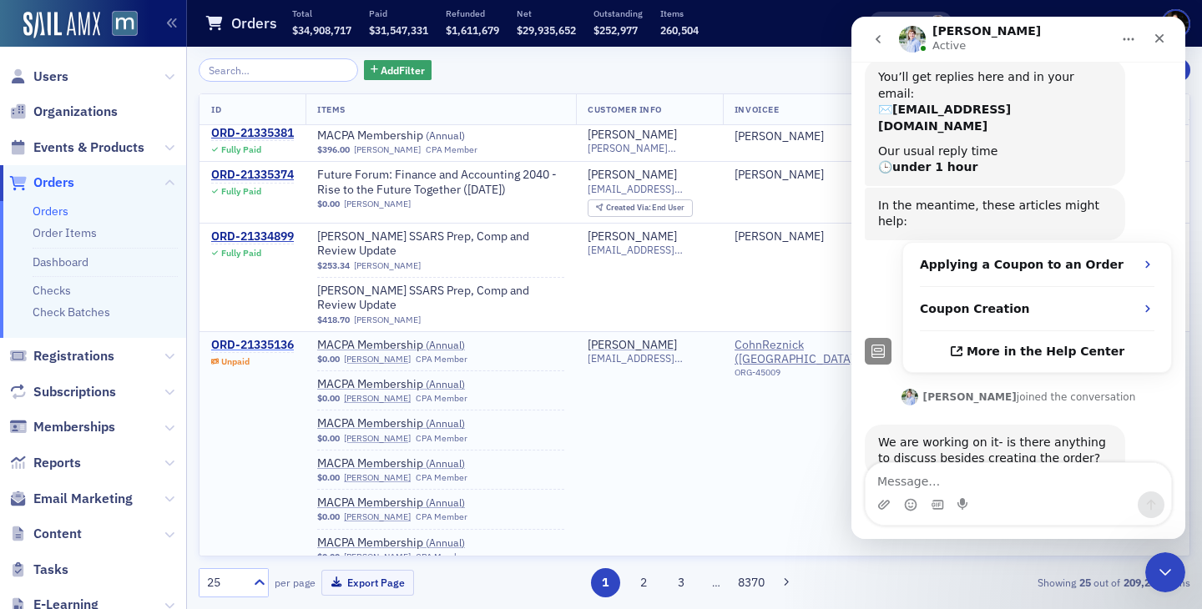
click at [242, 338] on div "ORD-21335136" at bounding box center [252, 345] width 83 height 15
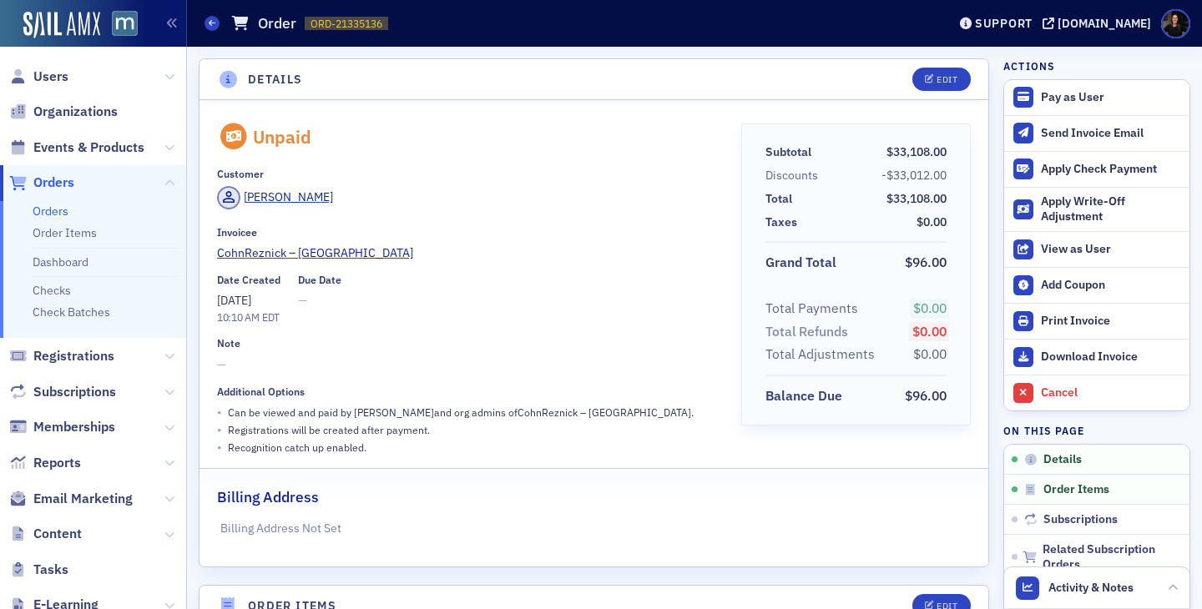
click at [1007, 32] on div "Support" at bounding box center [996, 23] width 78 height 23
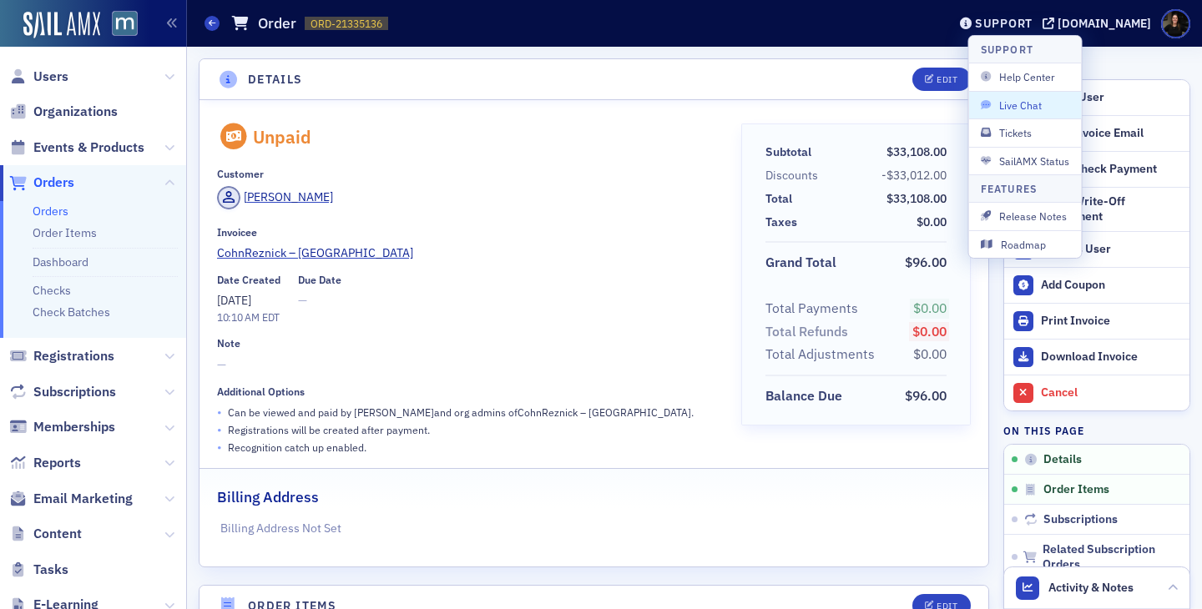
click at [998, 111] on span "Live Chat" at bounding box center [1025, 105] width 89 height 15
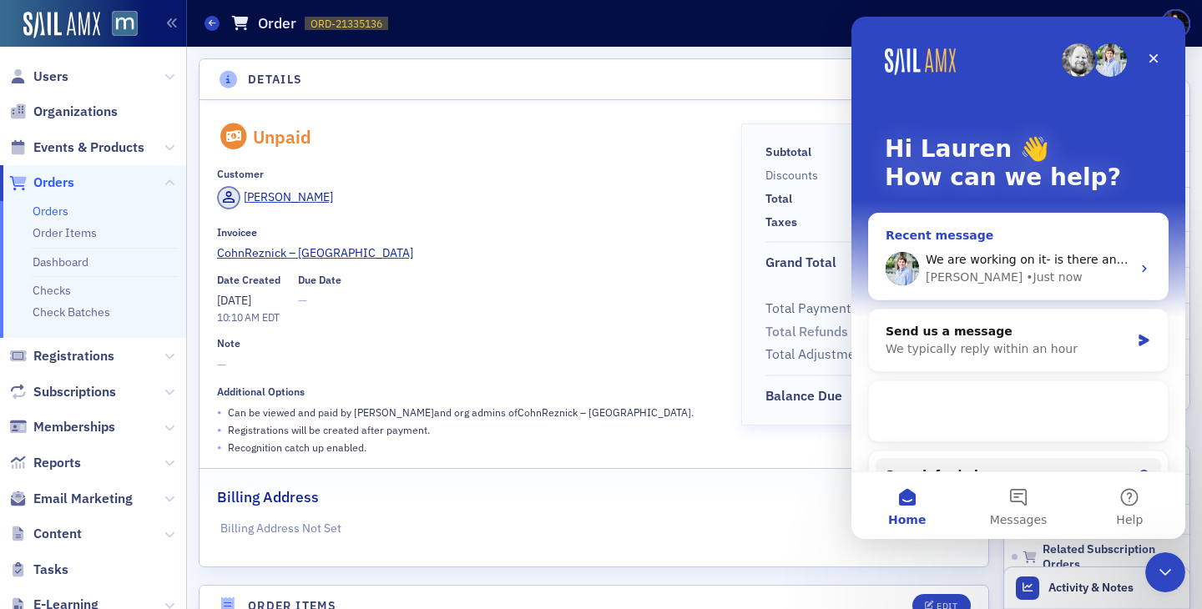
click at [957, 264] on span "We are working on it- is there anything to discuss besides creating the order?" at bounding box center [1152, 259] width 453 height 13
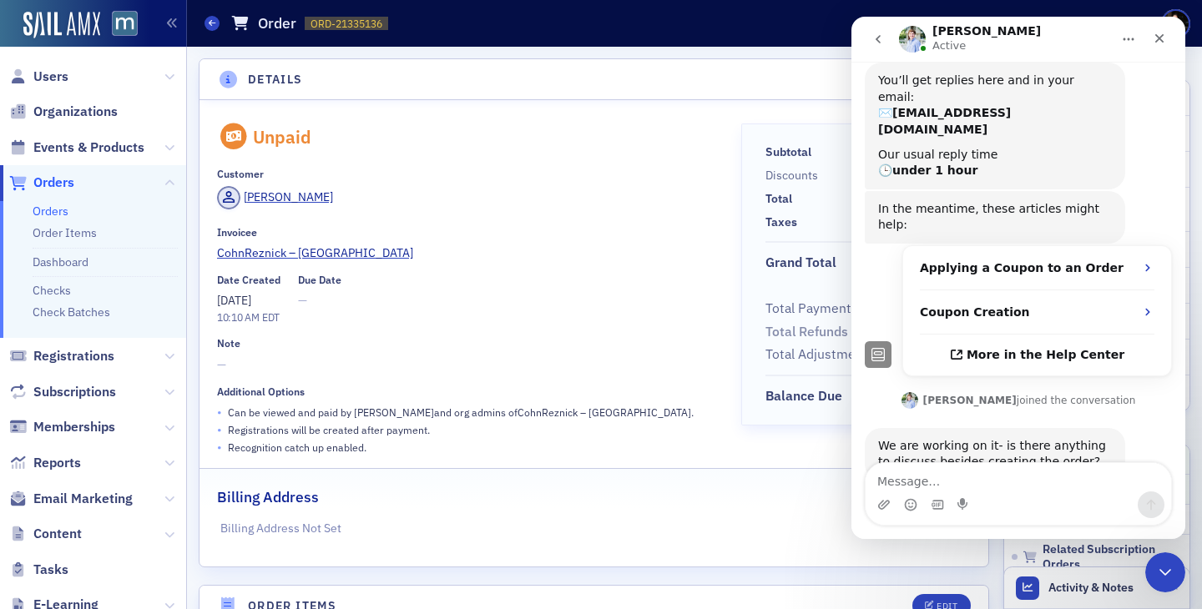
scroll to position [137, 0]
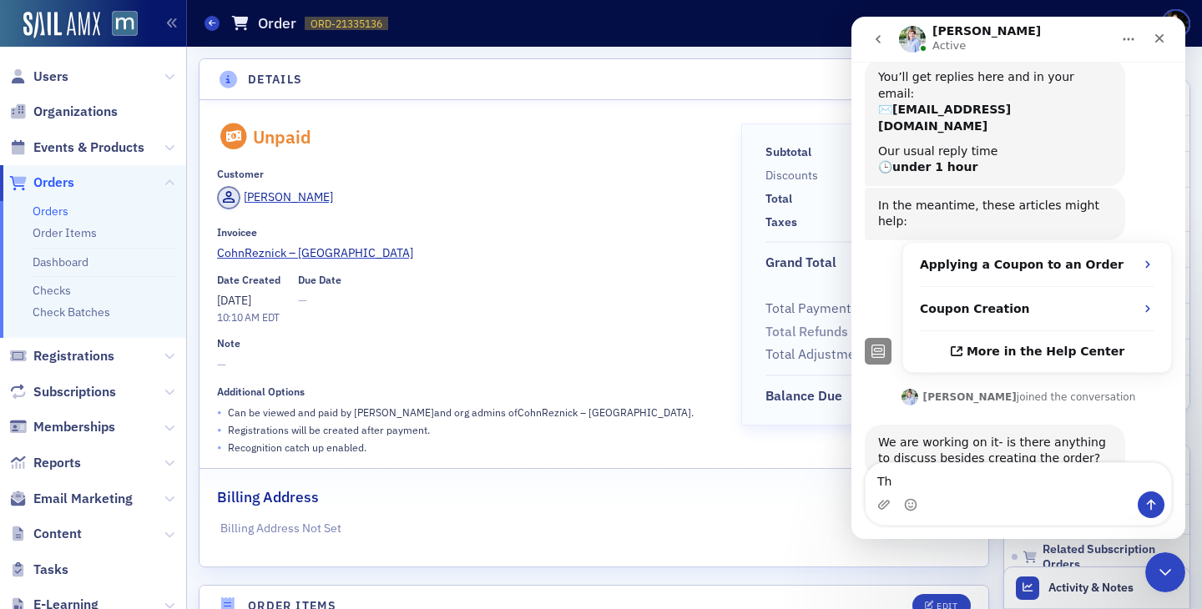
type textarea "T"
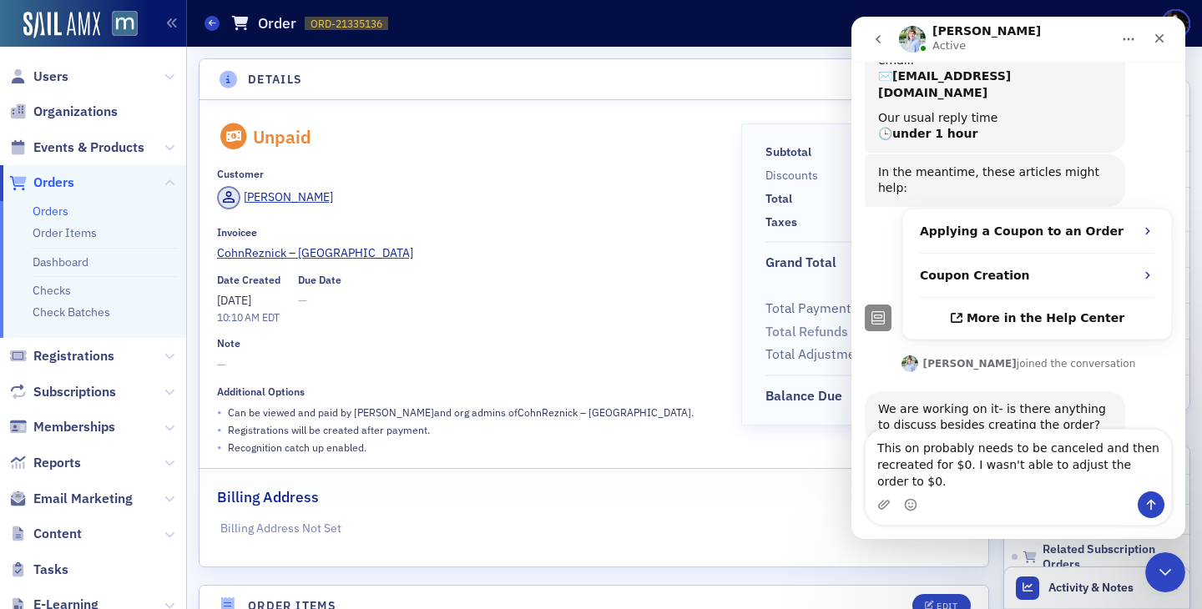
type textarea "This on probably needs to be canceled and then recreated for $0. I wasn't able …"
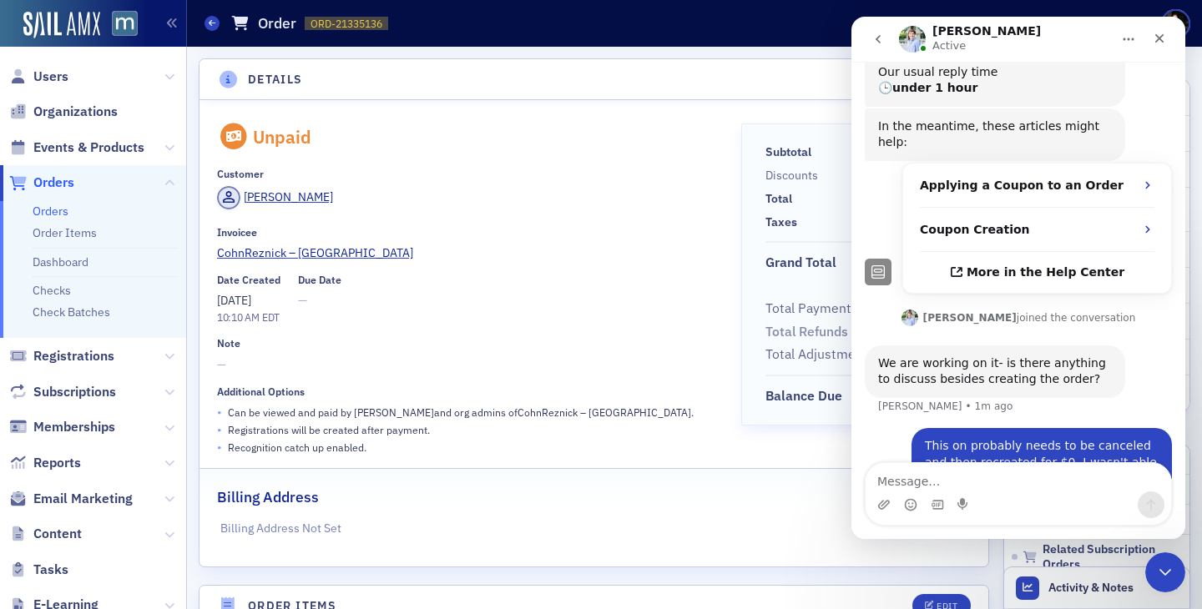
scroll to position [220, 0]
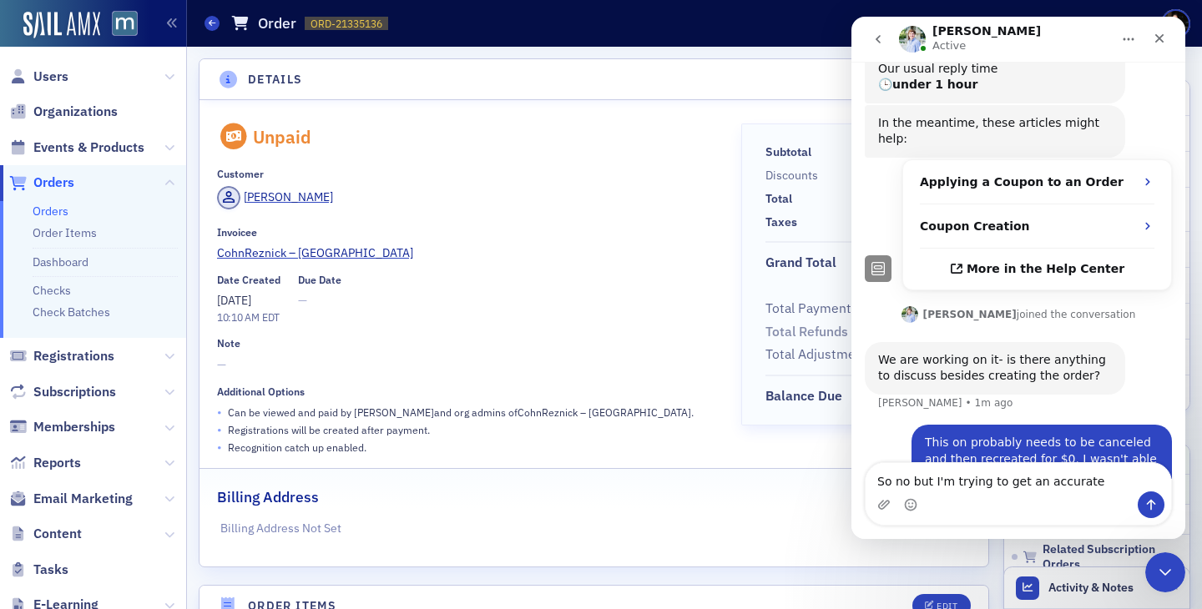
type textarea "So no but I'm trying to get an accurate"
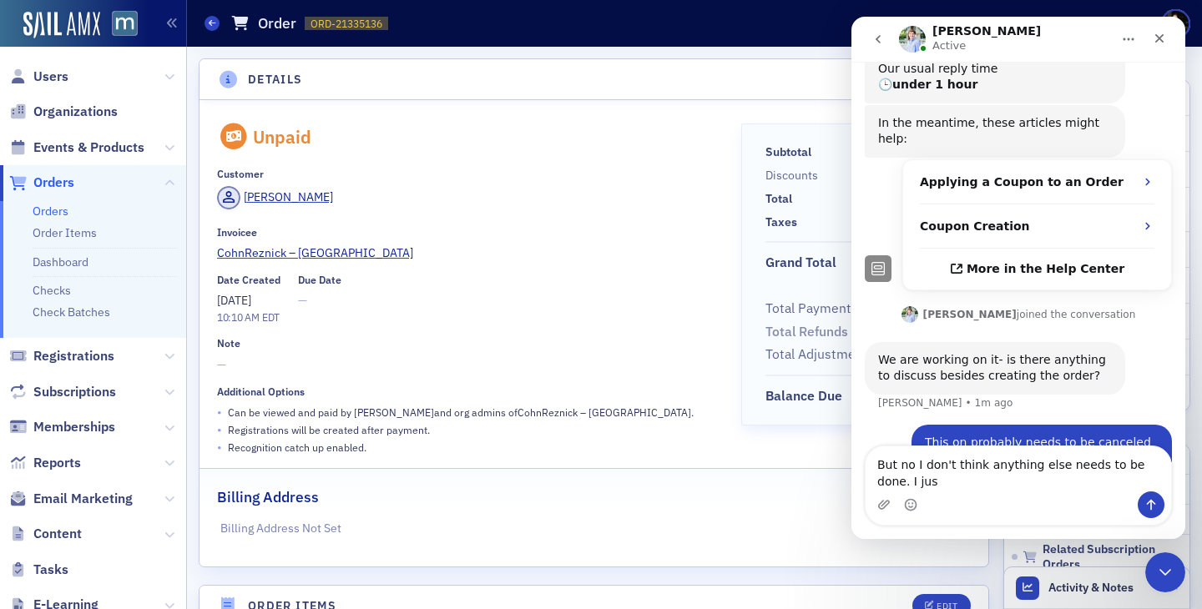
scroll to position [236, 0]
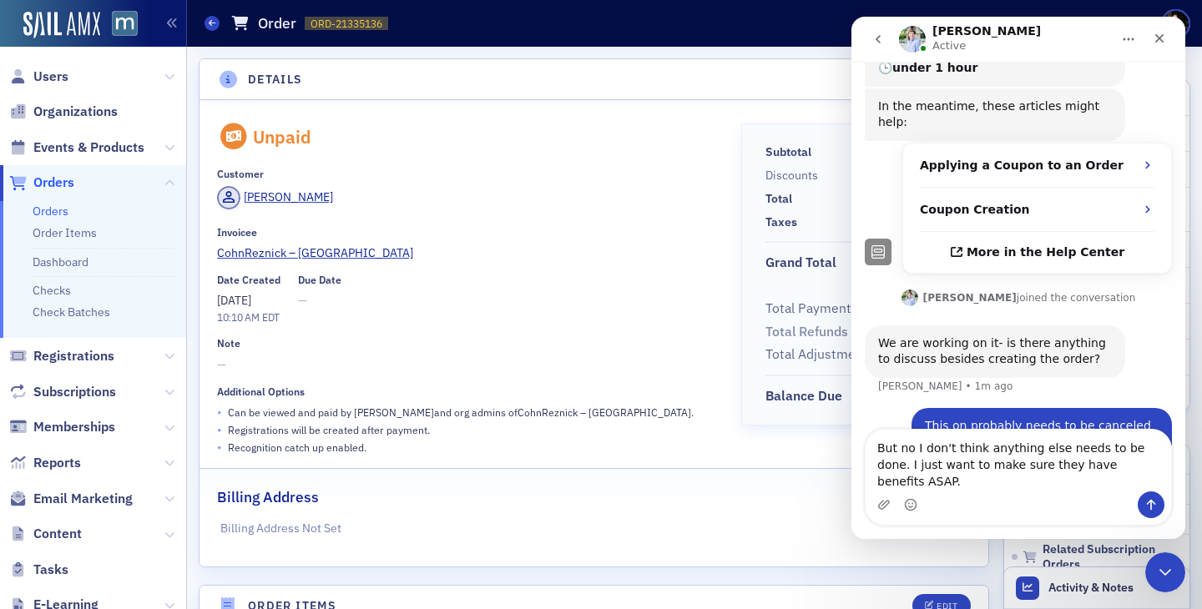
type textarea "But no I don't think anything else needs to be done. I just want to make sure t…"
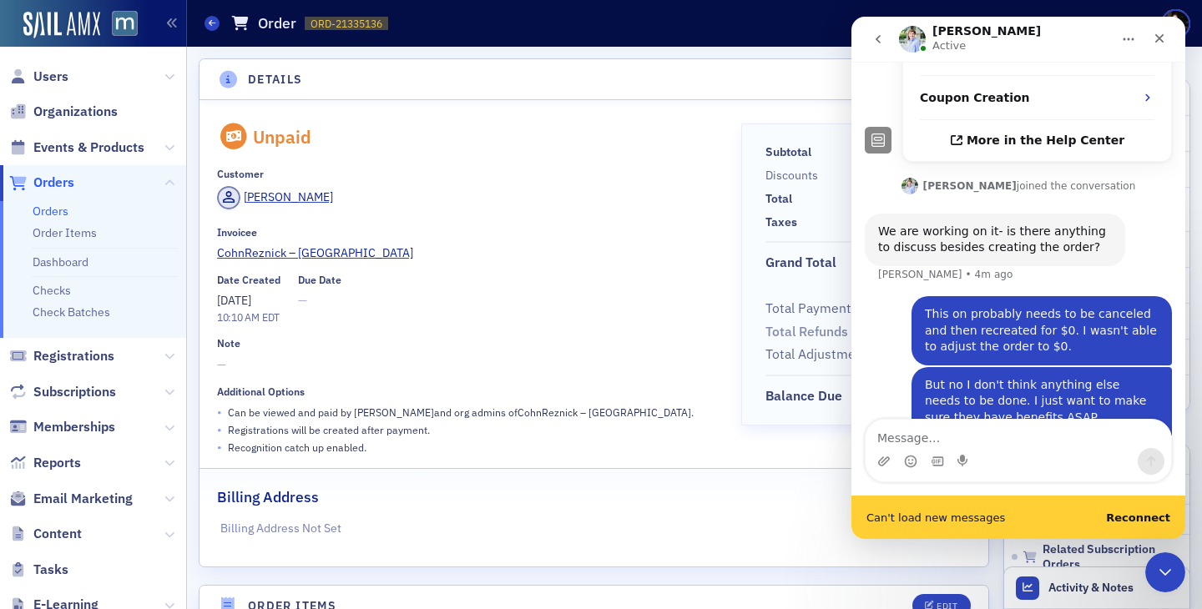
scroll to position [350, 0]
